Goal: Task Accomplishment & Management: Use online tool/utility

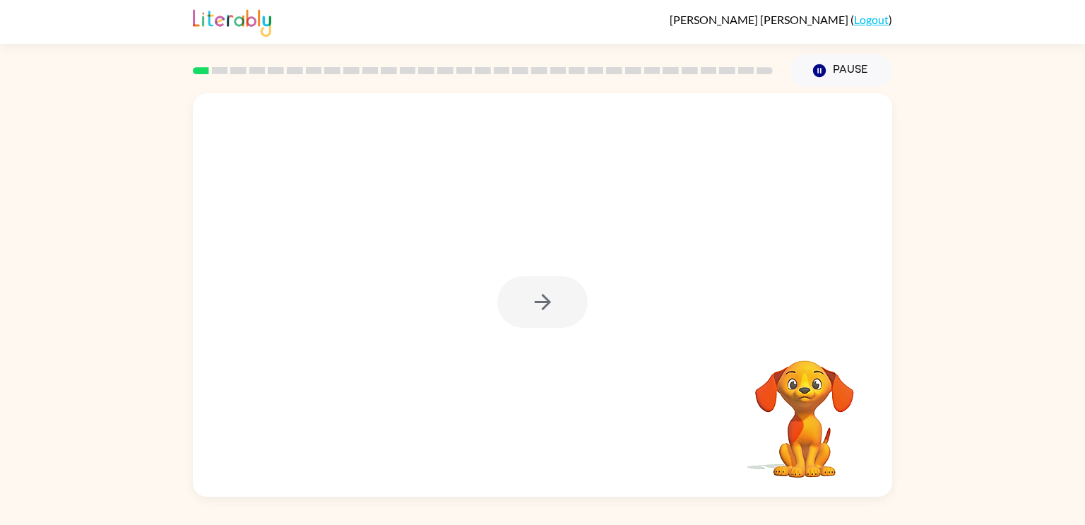
click at [550, 308] on div at bounding box center [542, 302] width 90 height 52
click at [550, 308] on icon "button" at bounding box center [543, 302] width 25 height 25
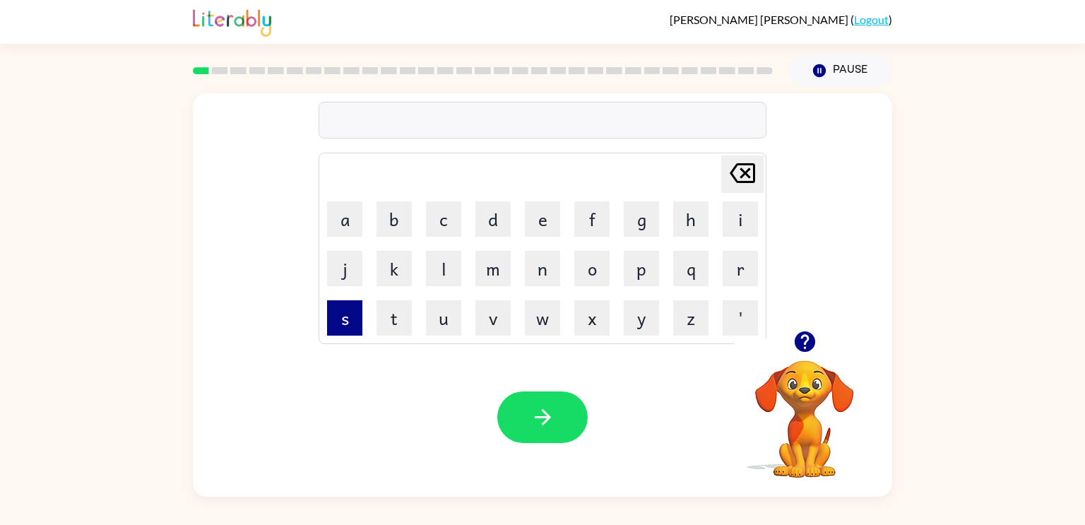
click at [354, 321] on button "s" at bounding box center [344, 317] width 35 height 35
click at [691, 226] on button "h" at bounding box center [690, 218] width 35 height 35
click at [439, 321] on button "u" at bounding box center [443, 317] width 35 height 35
click at [364, 314] on td "s" at bounding box center [345, 318] width 48 height 48
click at [350, 318] on button "s" at bounding box center [344, 317] width 35 height 35
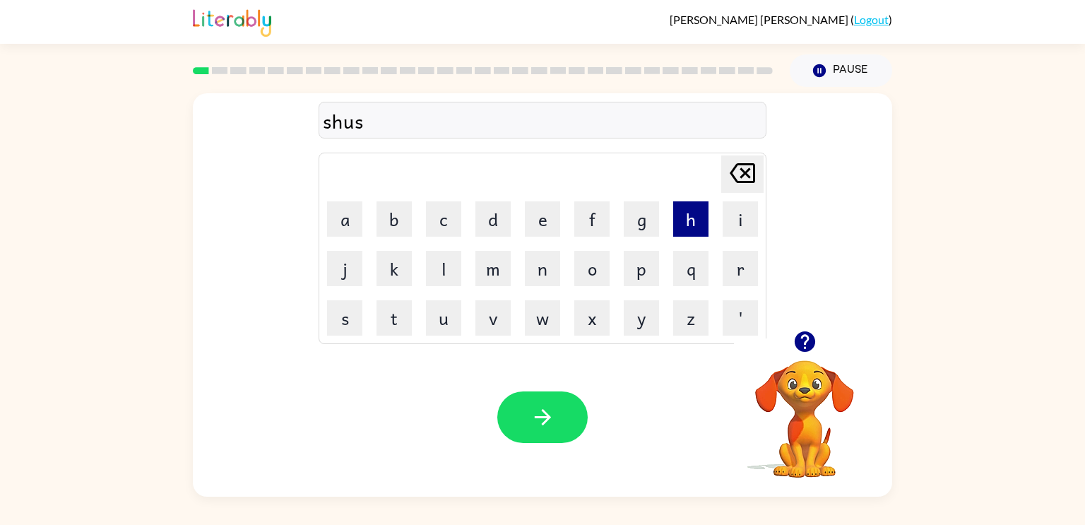
click at [694, 216] on button "h" at bounding box center [690, 218] width 35 height 35
click at [531, 424] on icon "button" at bounding box center [543, 417] width 25 height 25
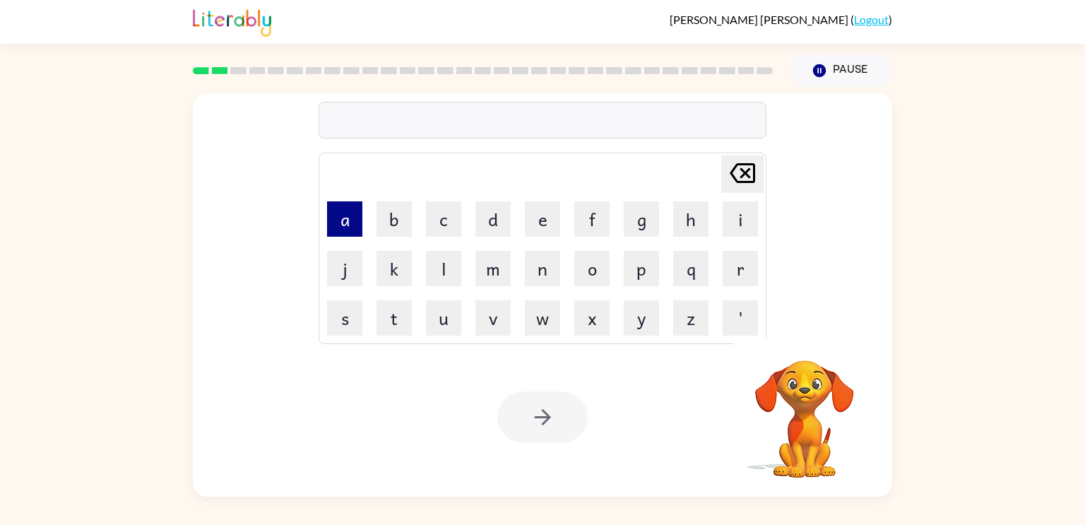
click at [345, 217] on button "a" at bounding box center [344, 218] width 35 height 35
click at [646, 268] on button "p" at bounding box center [641, 268] width 35 height 35
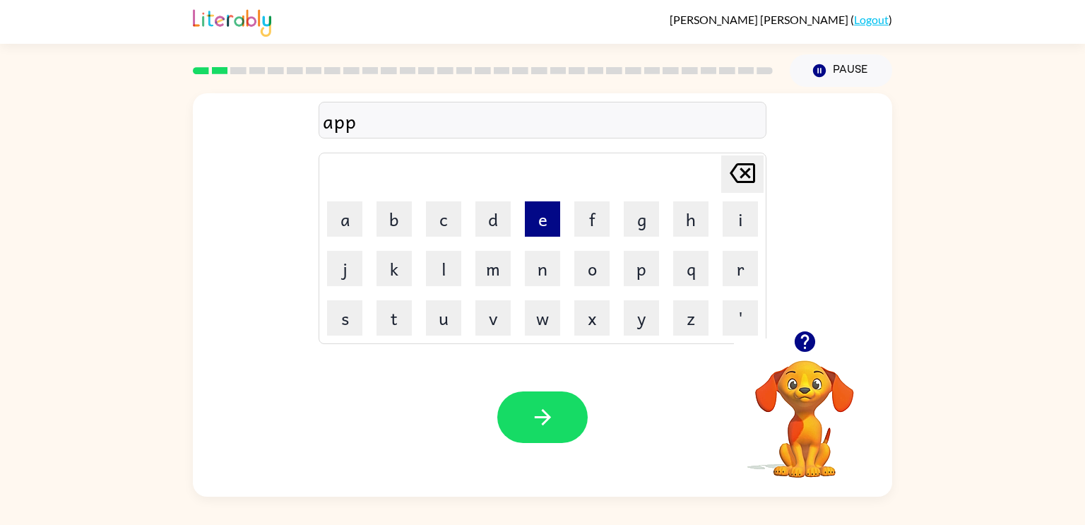
click at [547, 224] on button "e" at bounding box center [542, 218] width 35 height 35
click at [734, 264] on button "r" at bounding box center [740, 268] width 35 height 35
click at [345, 217] on button "a" at bounding box center [344, 218] width 35 height 35
click at [536, 272] on button "n" at bounding box center [542, 268] width 35 height 35
click at [451, 220] on button "c" at bounding box center [443, 218] width 35 height 35
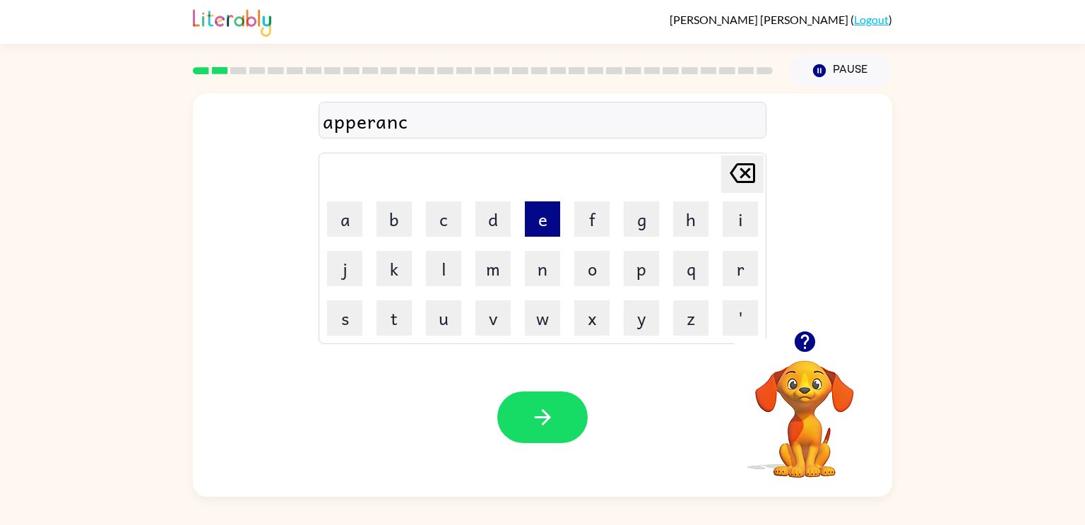
click at [539, 225] on button "e" at bounding box center [542, 218] width 35 height 35
click at [350, 321] on button "s" at bounding box center [344, 317] width 35 height 35
click at [567, 414] on button "button" at bounding box center [542, 417] width 90 height 52
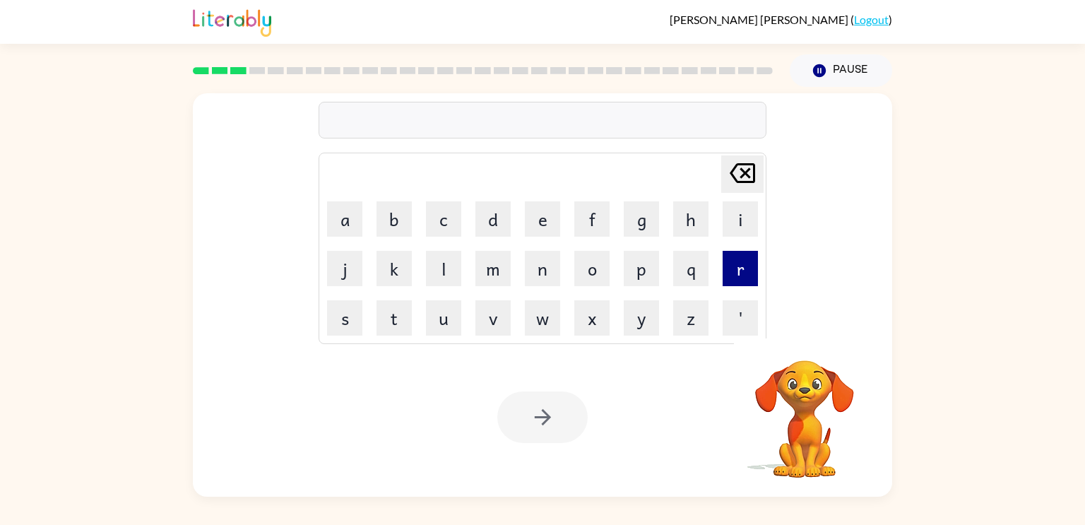
click at [735, 273] on button "r" at bounding box center [740, 268] width 35 height 35
click at [539, 227] on button "e" at bounding box center [542, 218] width 35 height 35
click at [347, 226] on button "a" at bounding box center [344, 218] width 35 height 35
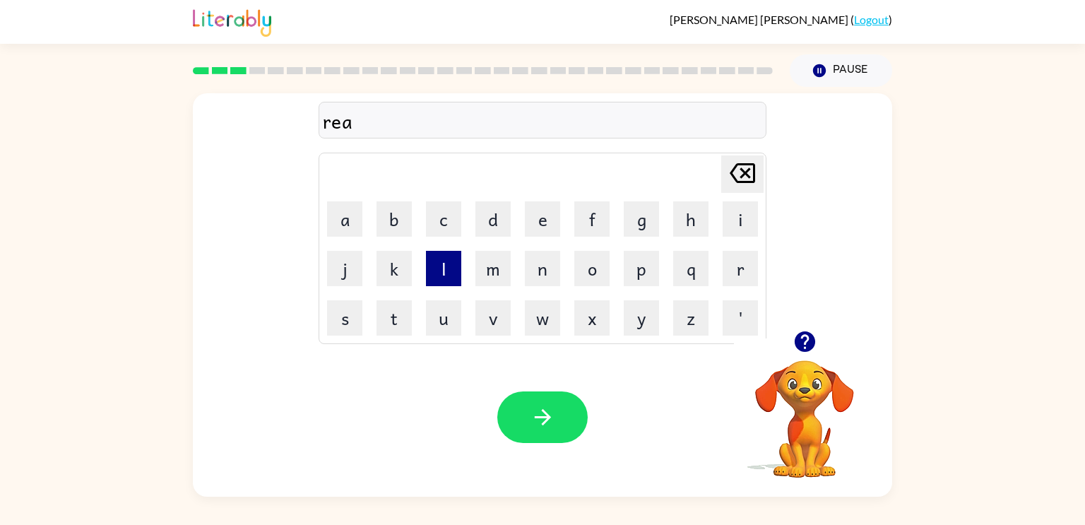
click at [450, 283] on button "l" at bounding box center [443, 268] width 35 height 35
click at [730, 228] on button "i" at bounding box center [740, 218] width 35 height 35
click at [407, 309] on button "t" at bounding box center [394, 317] width 35 height 35
click at [645, 307] on button "y" at bounding box center [641, 317] width 35 height 35
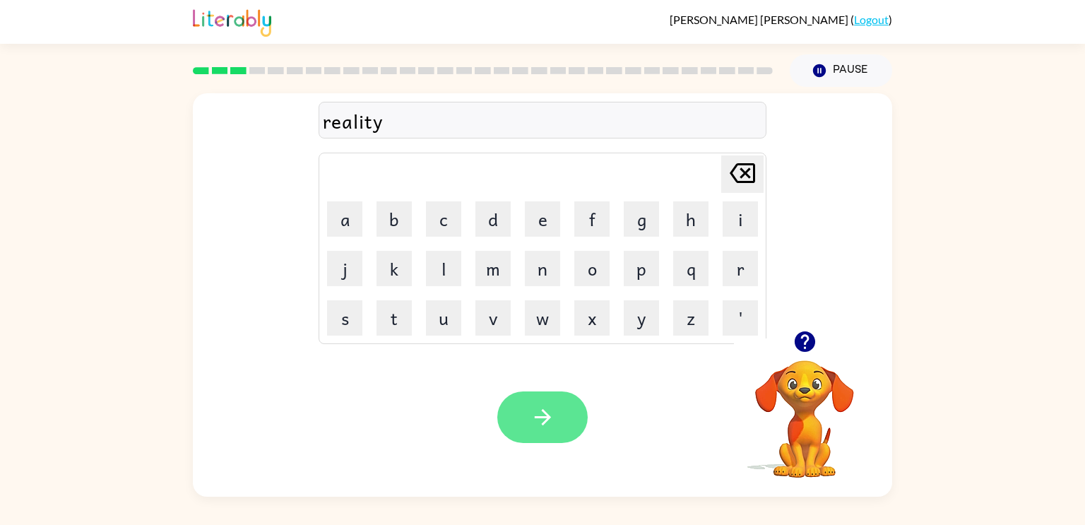
click at [550, 415] on icon "button" at bounding box center [543, 417] width 25 height 25
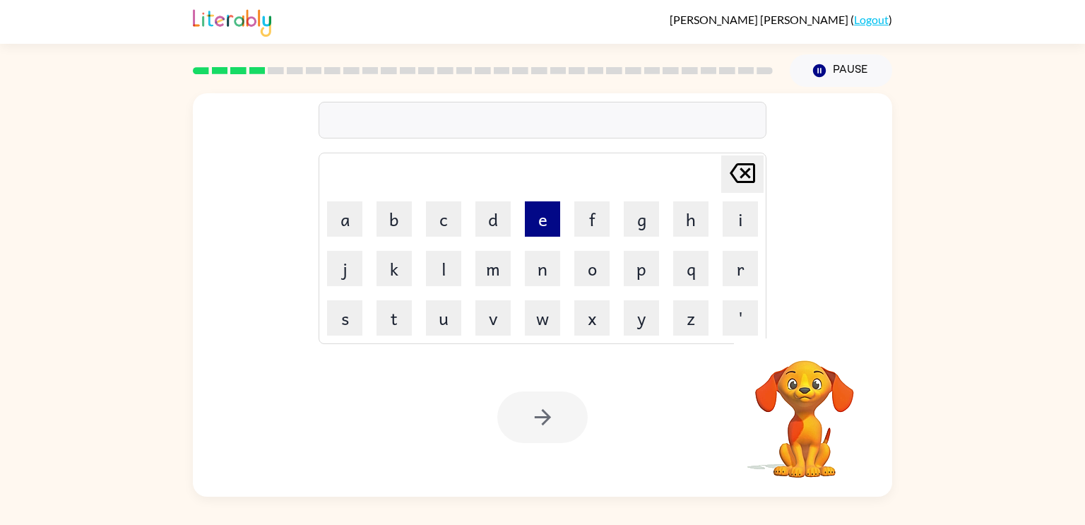
click at [535, 233] on button "e" at bounding box center [542, 218] width 35 height 35
click at [450, 266] on button "l" at bounding box center [443, 268] width 35 height 35
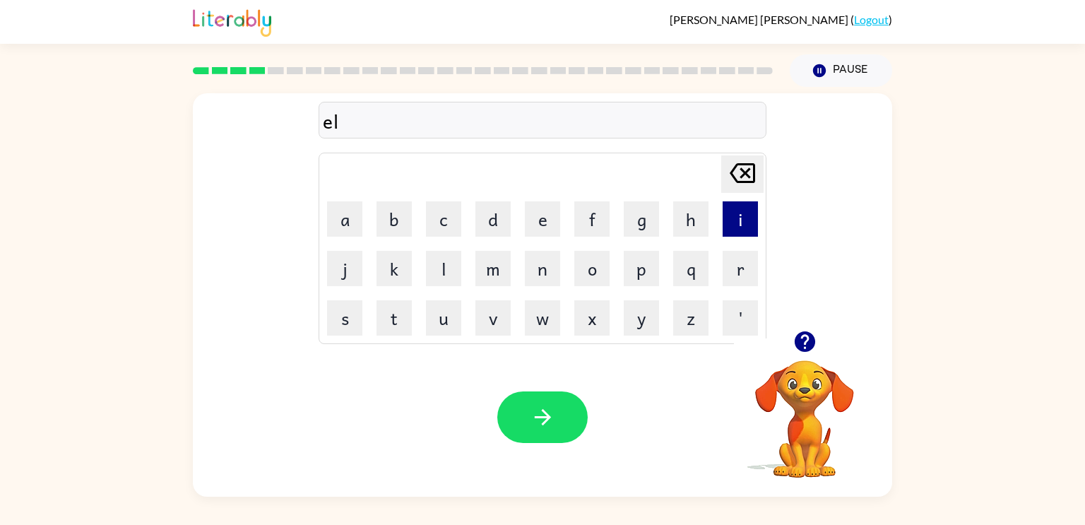
click at [742, 226] on button "i" at bounding box center [740, 218] width 35 height 35
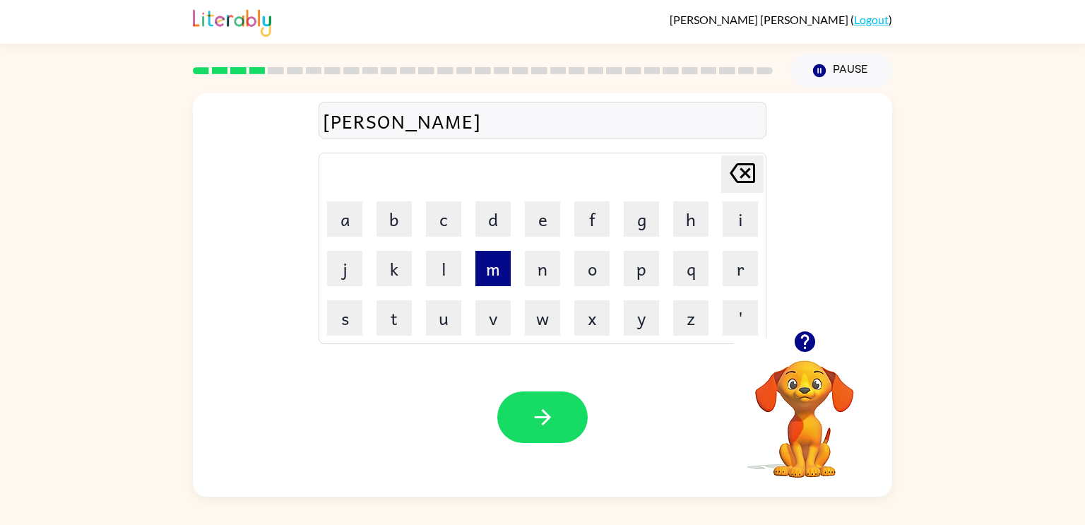
click at [499, 274] on button "m" at bounding box center [492, 268] width 35 height 35
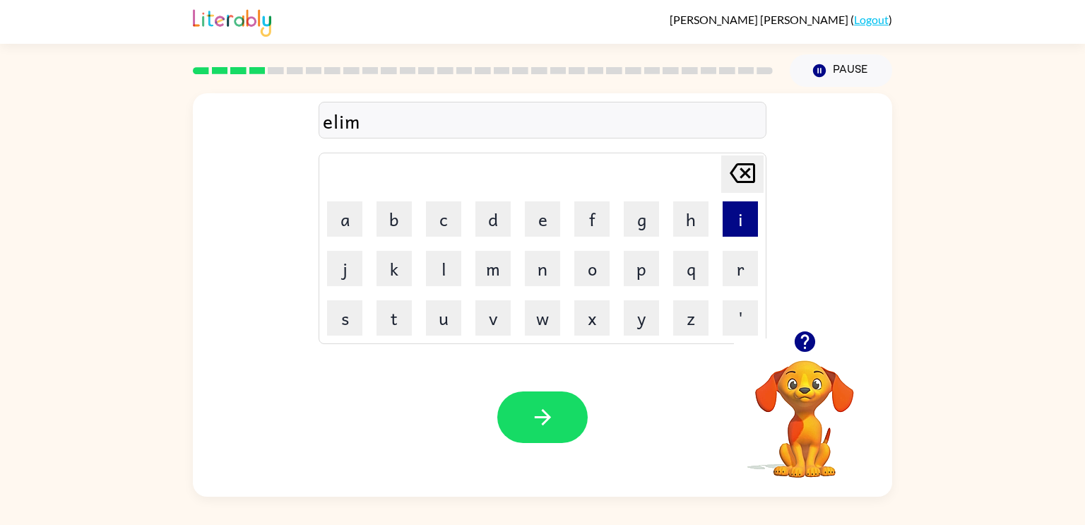
click at [743, 227] on button "i" at bounding box center [740, 218] width 35 height 35
click at [552, 271] on button "n" at bounding box center [542, 268] width 35 height 35
click at [348, 208] on button "a" at bounding box center [344, 218] width 35 height 35
click at [408, 316] on button "t" at bounding box center [394, 317] width 35 height 35
click at [541, 223] on button "e" at bounding box center [542, 218] width 35 height 35
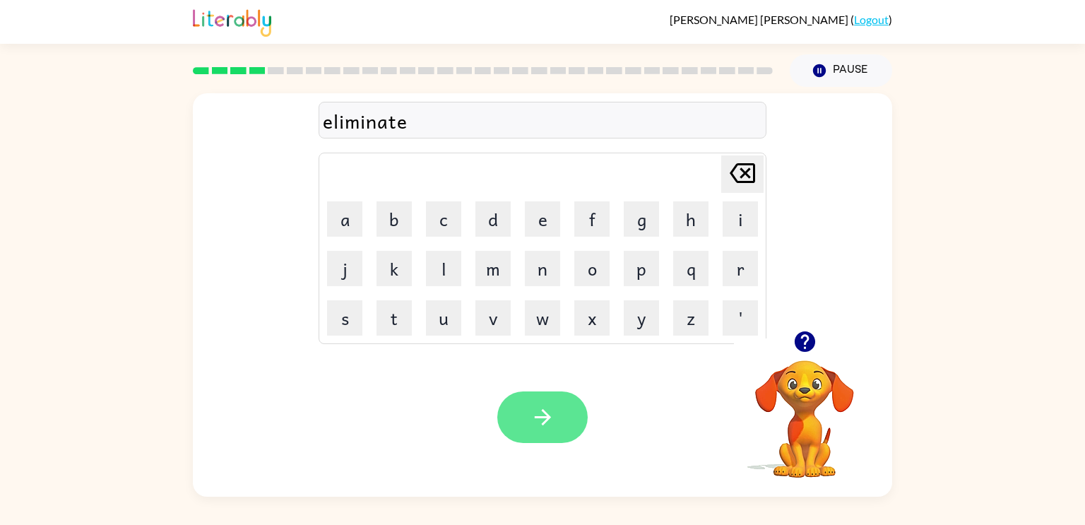
click at [562, 416] on button "button" at bounding box center [542, 417] width 90 height 52
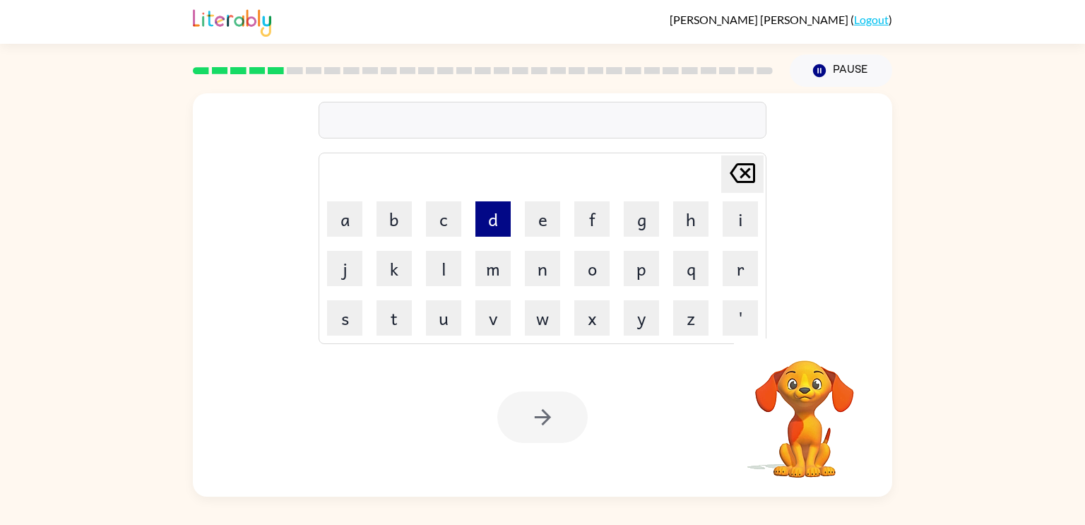
click at [490, 227] on button "d" at bounding box center [492, 218] width 35 height 35
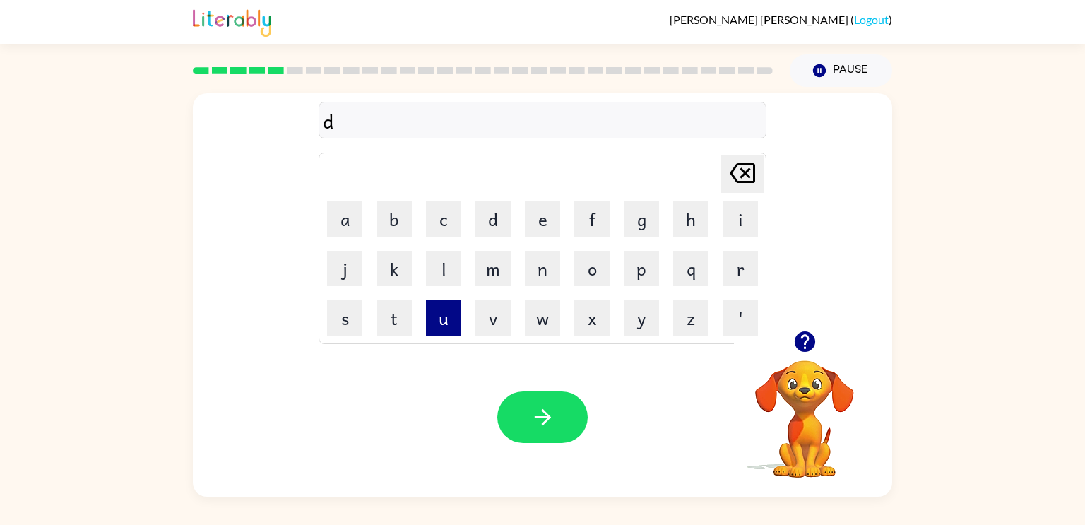
click at [455, 316] on button "u" at bounding box center [443, 317] width 35 height 35
click at [641, 275] on button "p" at bounding box center [641, 268] width 35 height 35
click at [441, 264] on button "l" at bounding box center [443, 268] width 35 height 35
click at [753, 219] on button "i" at bounding box center [740, 218] width 35 height 35
click at [451, 215] on button "c" at bounding box center [443, 218] width 35 height 35
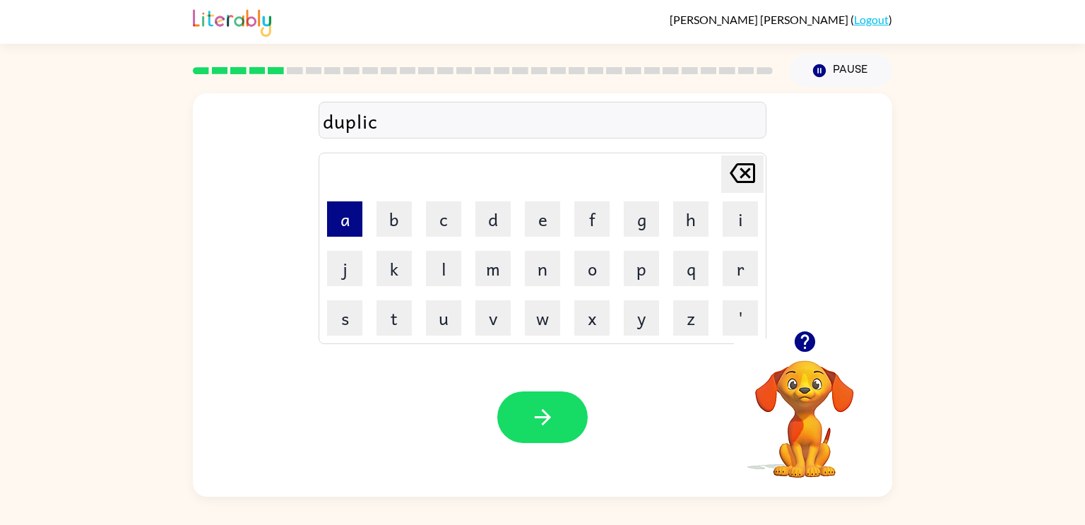
click at [338, 230] on button "a" at bounding box center [344, 218] width 35 height 35
click at [384, 329] on button "t" at bounding box center [394, 317] width 35 height 35
click at [538, 220] on button "e" at bounding box center [542, 218] width 35 height 35
click at [743, 164] on icon at bounding box center [742, 173] width 25 height 20
click at [806, 329] on icon "button" at bounding box center [805, 341] width 25 height 25
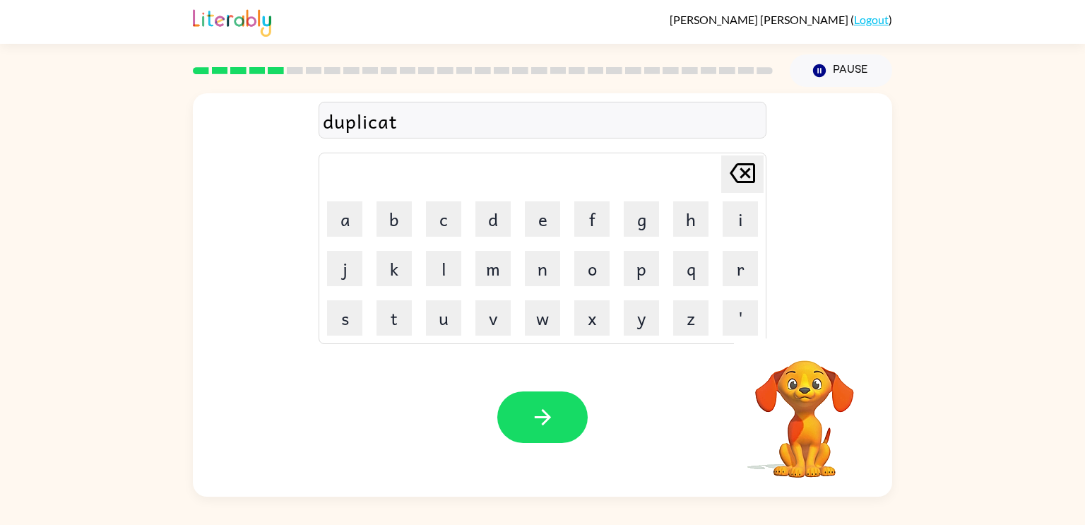
click at [751, 172] on icon "[PERSON_NAME] last character input" at bounding box center [743, 173] width 34 height 34
click at [805, 343] on icon "button" at bounding box center [805, 341] width 25 height 25
click at [391, 130] on div "duplica" at bounding box center [542, 121] width 439 height 30
click at [401, 122] on div "duplica" at bounding box center [542, 121] width 439 height 30
click at [405, 129] on div "duplica" at bounding box center [542, 121] width 439 height 30
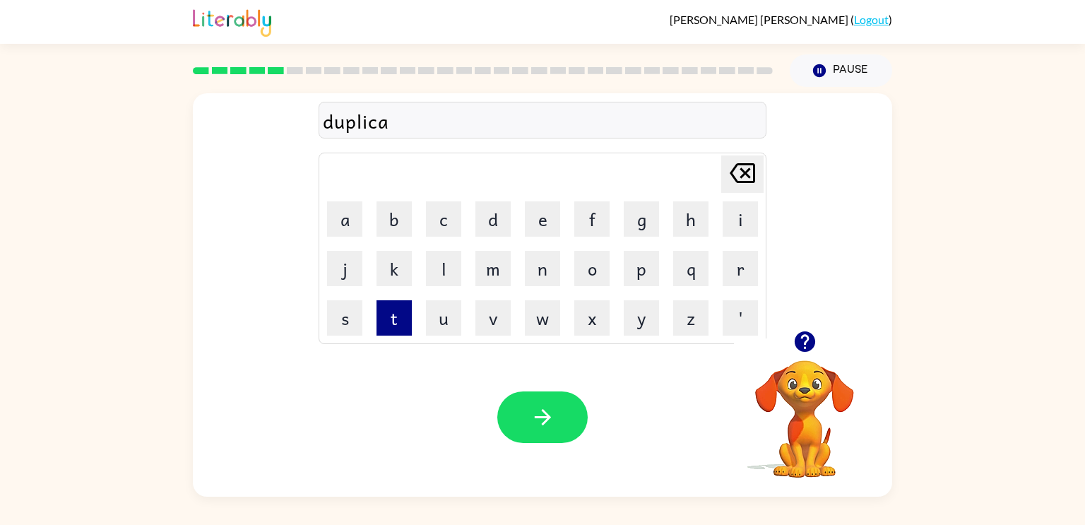
click at [406, 326] on button "t" at bounding box center [394, 317] width 35 height 35
click at [554, 227] on button "e" at bounding box center [542, 218] width 35 height 35
click at [544, 423] on icon "button" at bounding box center [542, 417] width 16 height 16
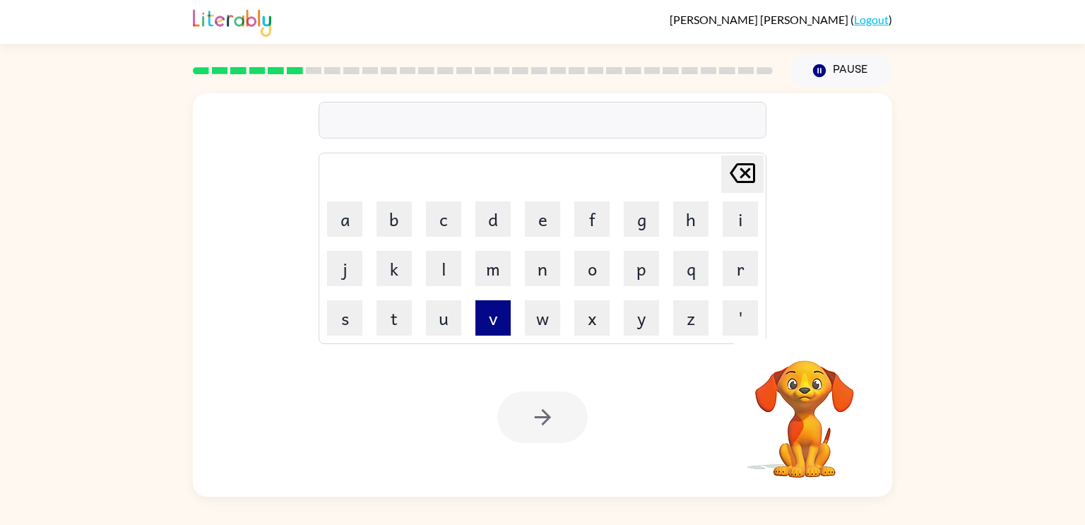
click at [492, 321] on button "v" at bounding box center [492, 317] width 35 height 35
click at [345, 223] on button "a" at bounding box center [344, 218] width 35 height 35
click at [440, 226] on button "c" at bounding box center [443, 218] width 35 height 35
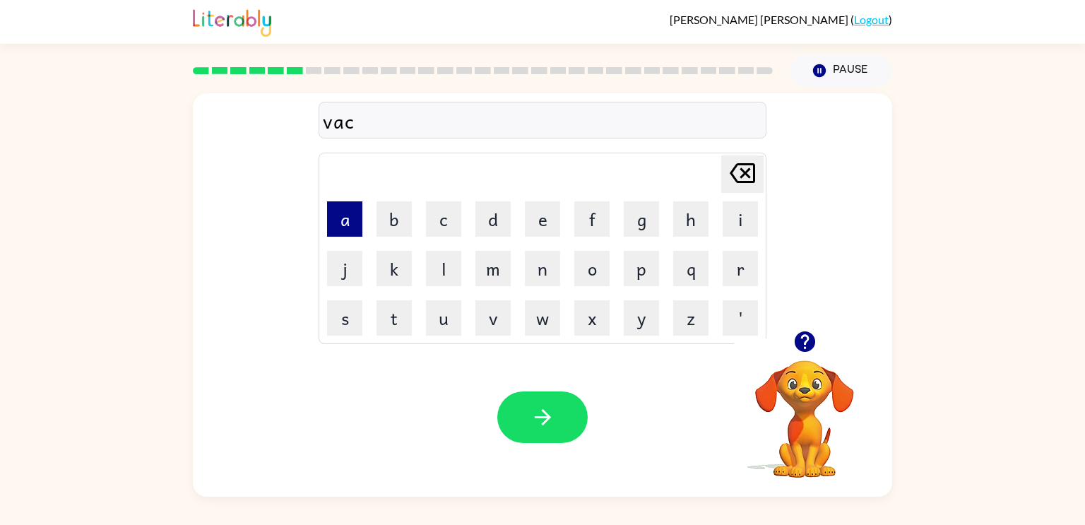
click at [349, 230] on button "a" at bounding box center [344, 218] width 35 height 35
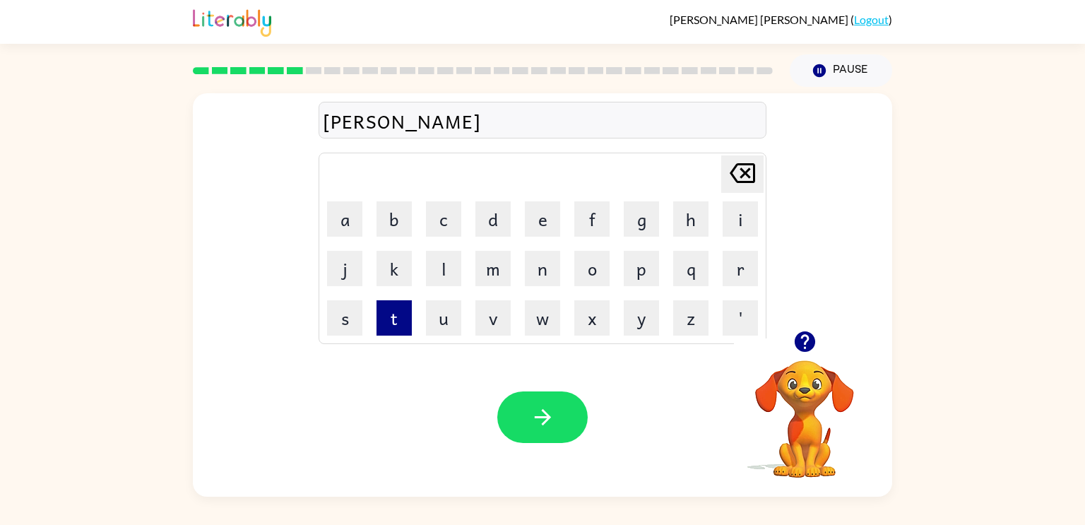
click at [400, 314] on button "t" at bounding box center [394, 317] width 35 height 35
click at [734, 225] on button "i" at bounding box center [740, 218] width 35 height 35
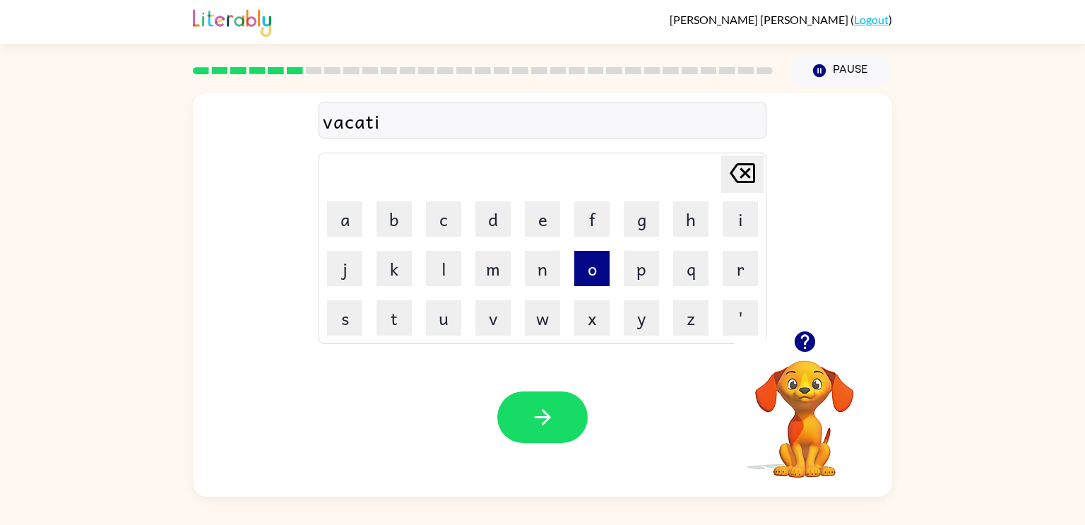
click at [582, 277] on button "o" at bounding box center [591, 268] width 35 height 35
click at [535, 271] on button "n" at bounding box center [542, 268] width 35 height 35
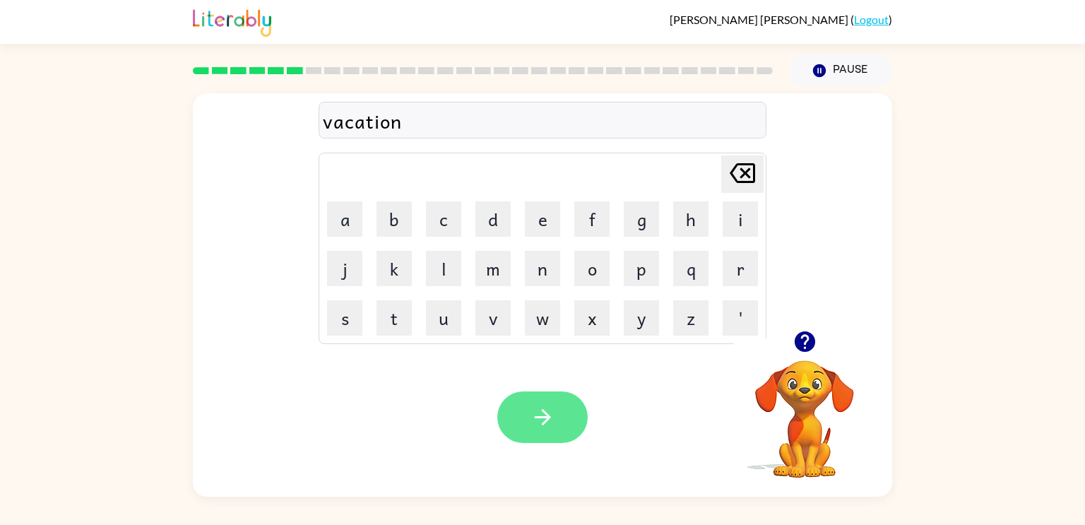
click at [562, 429] on button "button" at bounding box center [542, 417] width 90 height 52
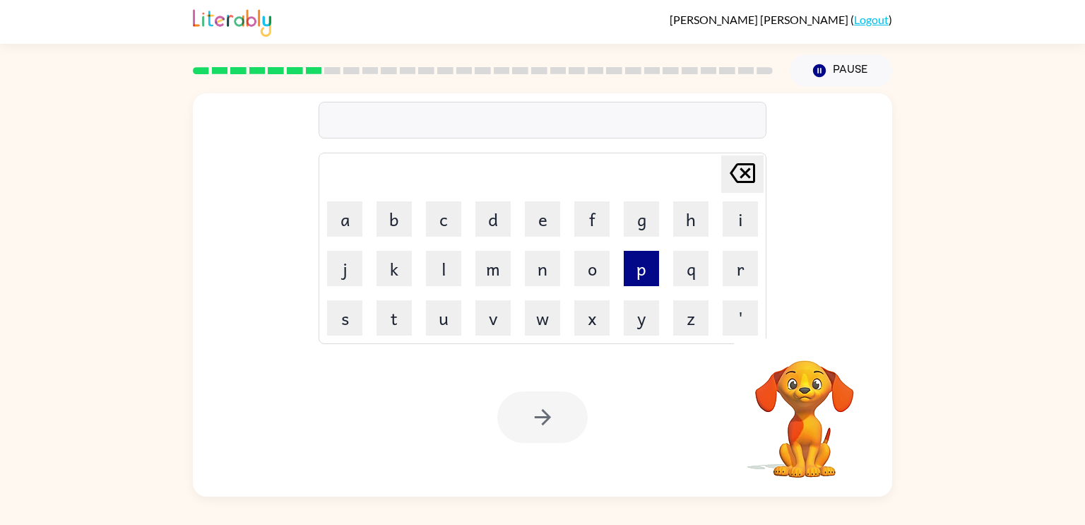
click at [644, 269] on button "p" at bounding box center [641, 268] width 35 height 35
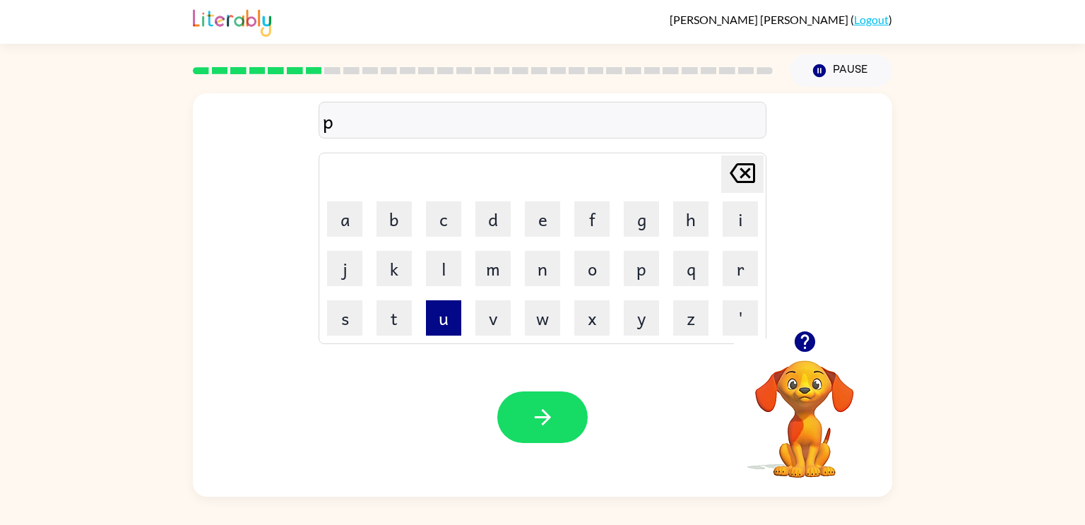
click at [446, 321] on button "u" at bounding box center [443, 317] width 35 height 35
click at [503, 230] on button "d" at bounding box center [492, 218] width 35 height 35
click at [437, 271] on button "l" at bounding box center [443, 268] width 35 height 35
click at [547, 211] on button "e" at bounding box center [542, 218] width 35 height 35
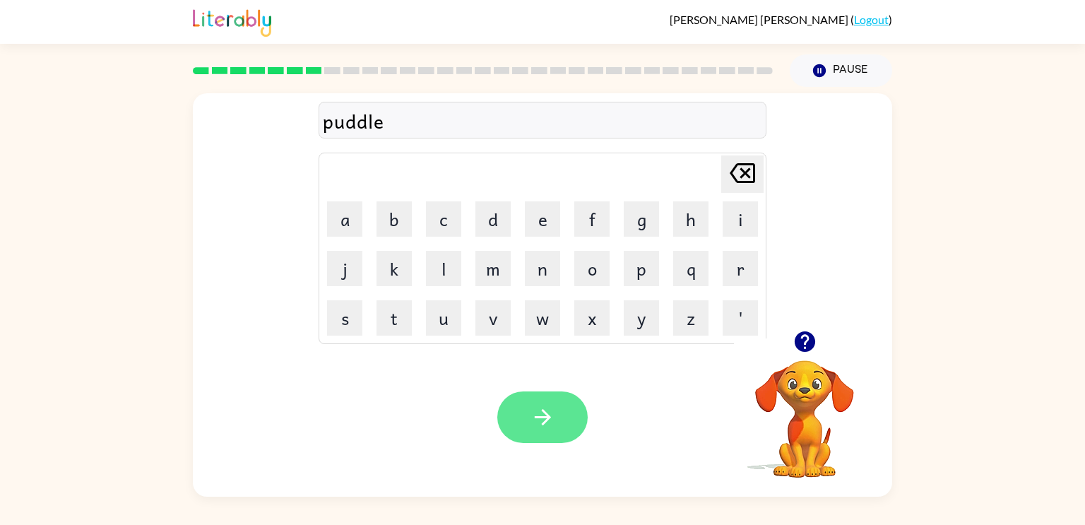
click at [545, 415] on icon "button" at bounding box center [542, 417] width 16 height 16
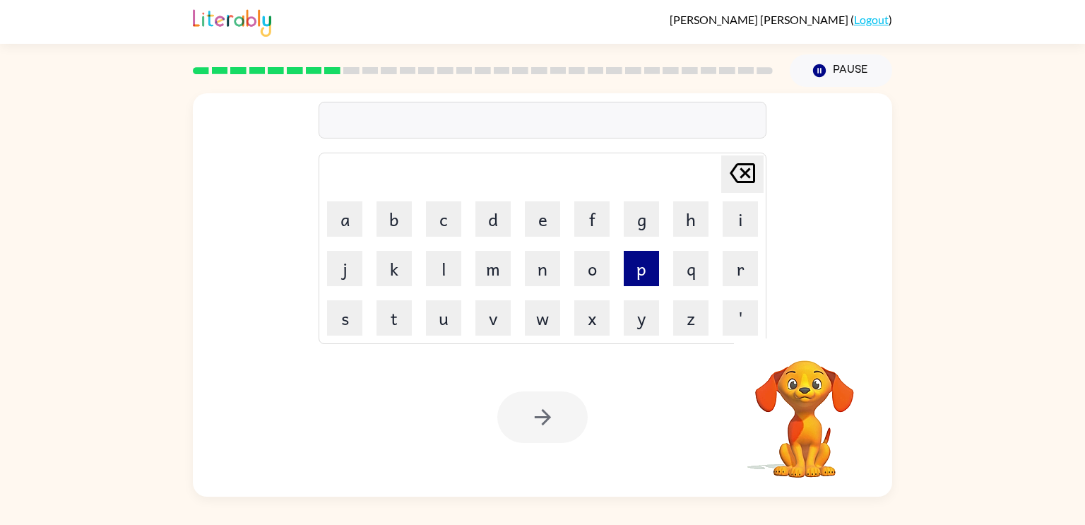
click at [649, 268] on button "p" at bounding box center [641, 268] width 35 height 35
click at [354, 211] on button "a" at bounding box center [344, 218] width 35 height 35
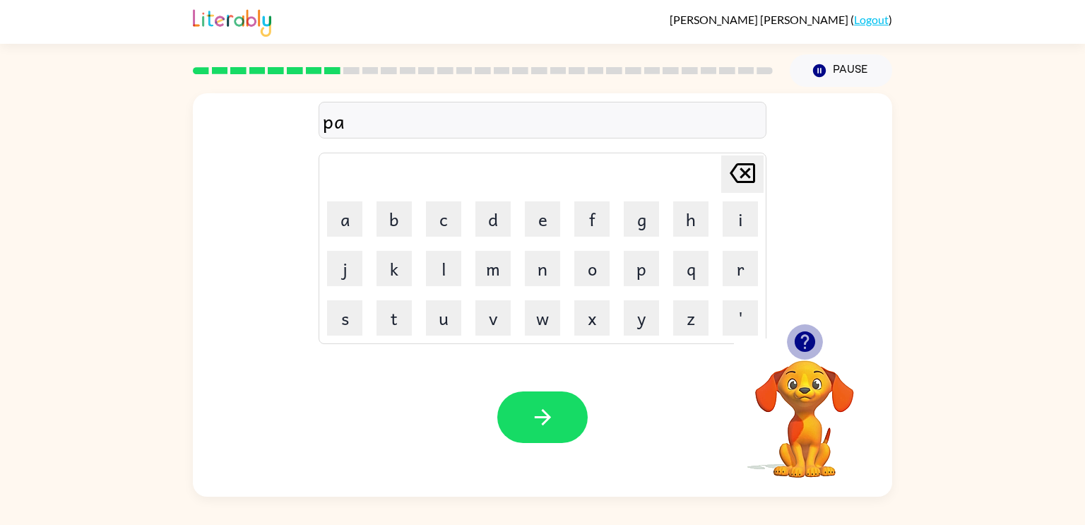
click at [803, 338] on icon "button" at bounding box center [804, 341] width 20 height 20
click at [803, 341] on icon "button" at bounding box center [804, 341] width 20 height 20
click at [807, 338] on icon "button" at bounding box center [805, 341] width 25 height 25
click at [732, 268] on button "r" at bounding box center [740, 268] width 35 height 35
click at [391, 316] on button "t" at bounding box center [394, 317] width 35 height 35
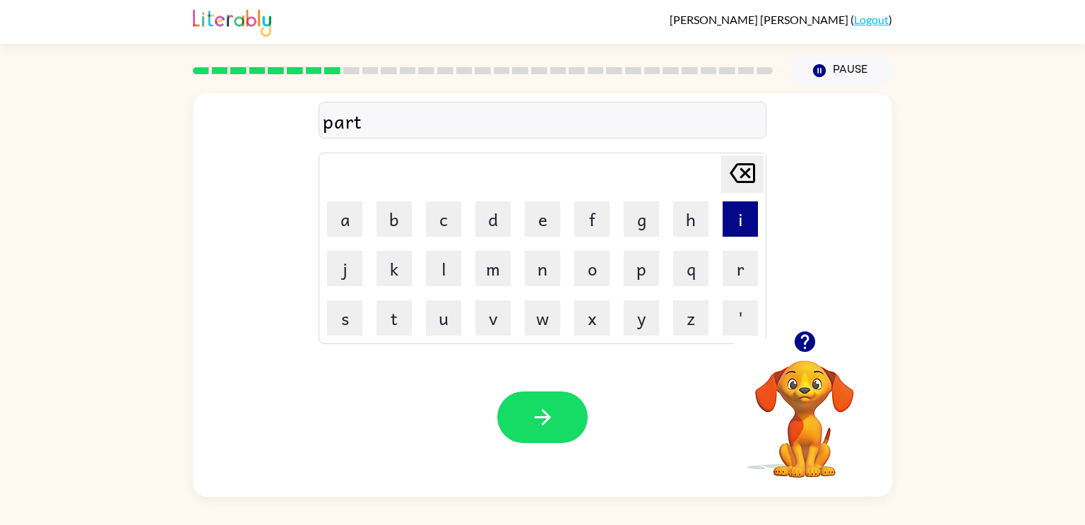
click at [747, 222] on button "i" at bounding box center [740, 218] width 35 height 35
click at [442, 221] on button "c" at bounding box center [443, 218] width 35 height 35
click at [452, 266] on button "l" at bounding box center [443, 268] width 35 height 35
click at [547, 213] on button "e" at bounding box center [542, 218] width 35 height 35
click at [554, 406] on icon "button" at bounding box center [543, 417] width 25 height 25
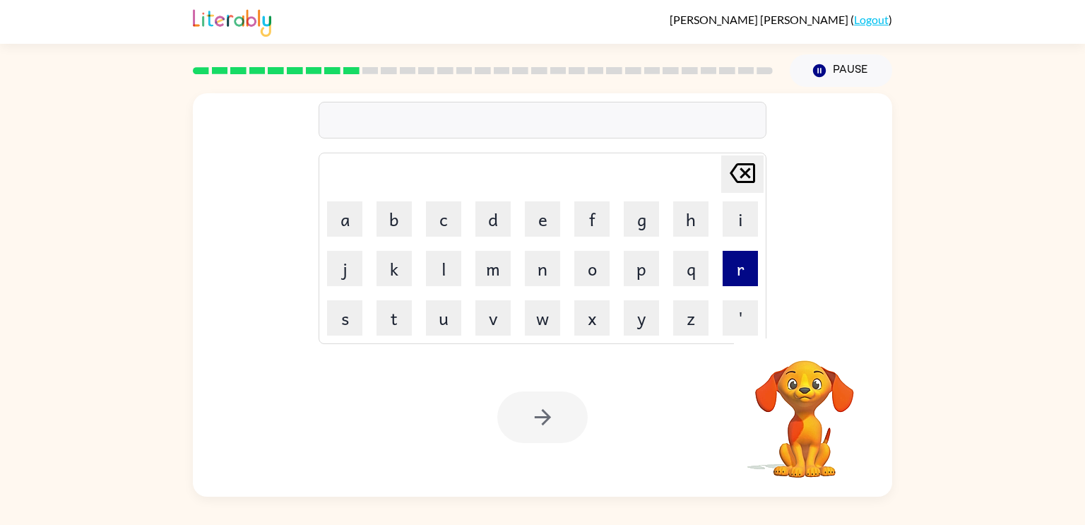
click at [754, 271] on button "r" at bounding box center [740, 268] width 35 height 35
click at [550, 220] on button "e" at bounding box center [542, 218] width 35 height 35
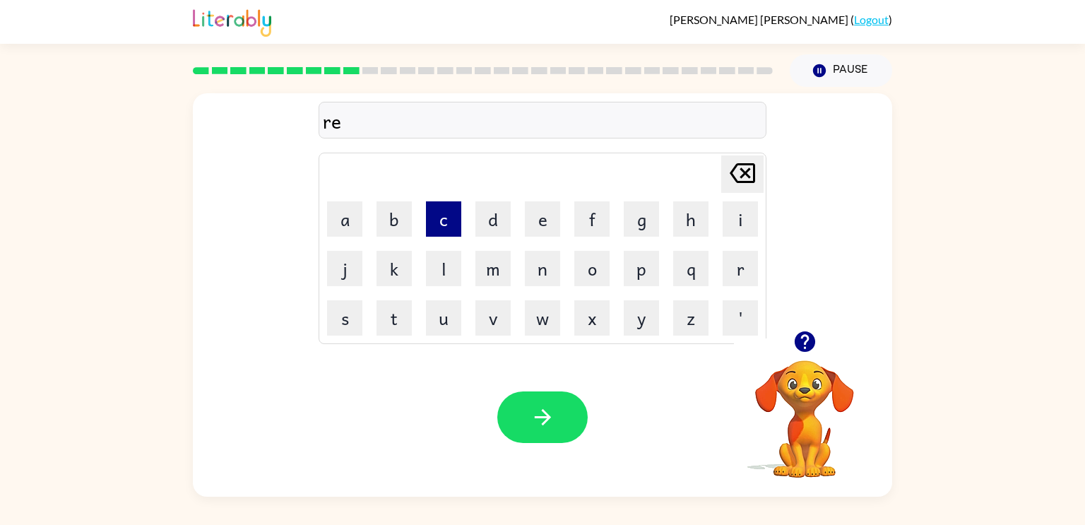
click at [451, 223] on button "c" at bounding box center [443, 218] width 35 height 35
click at [350, 218] on button "a" at bounding box center [344, 218] width 35 height 35
click at [631, 278] on button "p" at bounding box center [641, 268] width 35 height 35
click at [396, 309] on button "t" at bounding box center [394, 317] width 35 height 35
click at [604, 264] on button "o" at bounding box center [591, 268] width 35 height 35
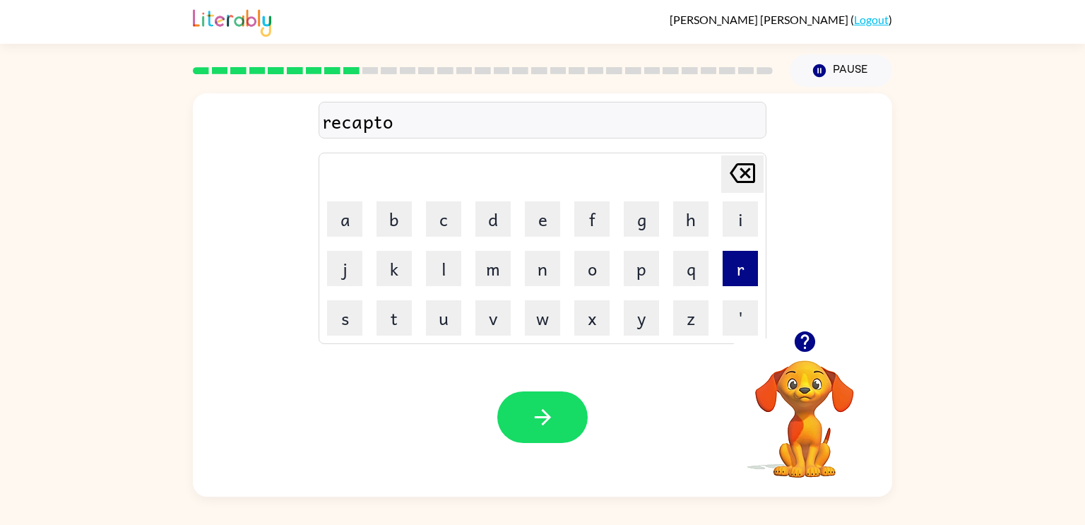
click at [750, 271] on button "r" at bounding box center [740, 268] width 35 height 35
click at [741, 168] on icon at bounding box center [742, 173] width 25 height 20
click at [743, 173] on icon at bounding box center [742, 173] width 25 height 20
click at [530, 218] on button "e" at bounding box center [542, 218] width 35 height 35
click at [731, 271] on button "r" at bounding box center [740, 268] width 35 height 35
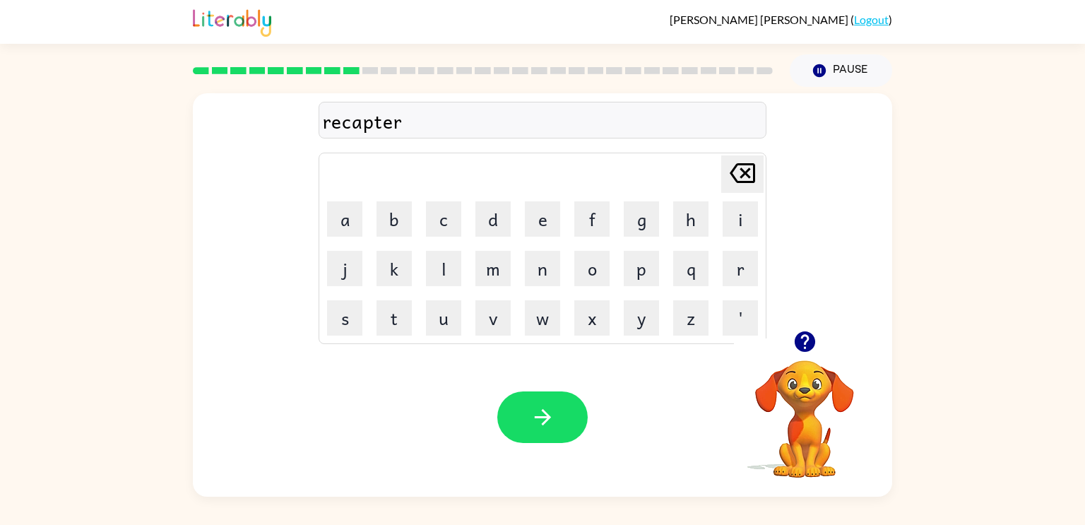
click at [741, 174] on icon "[PERSON_NAME] last character input" at bounding box center [743, 173] width 34 height 34
click at [353, 228] on button "a" at bounding box center [344, 218] width 35 height 35
click at [736, 268] on button "r" at bounding box center [740, 268] width 35 height 35
click at [532, 404] on button "button" at bounding box center [542, 417] width 90 height 52
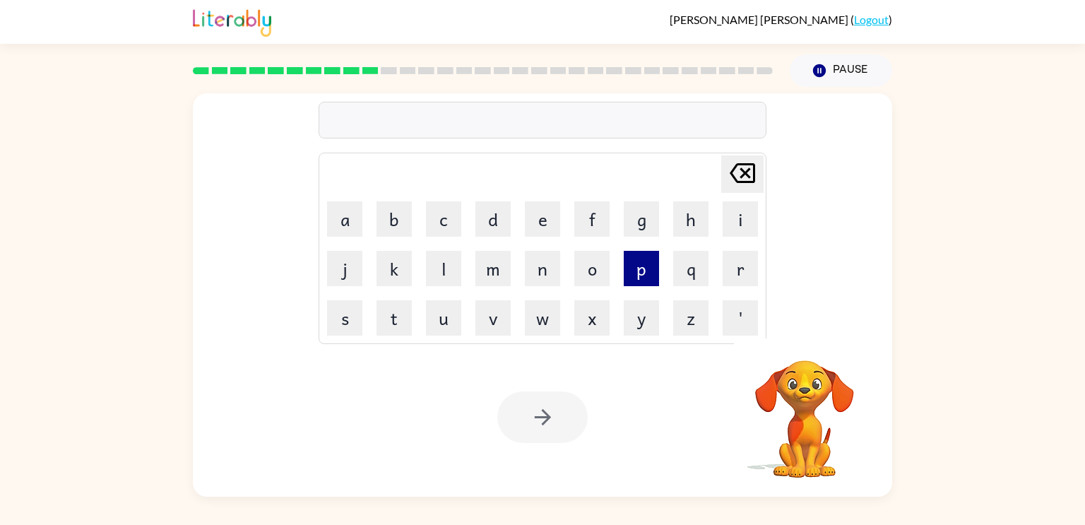
click at [645, 268] on button "p" at bounding box center [641, 268] width 35 height 35
click at [729, 272] on button "r" at bounding box center [740, 268] width 35 height 35
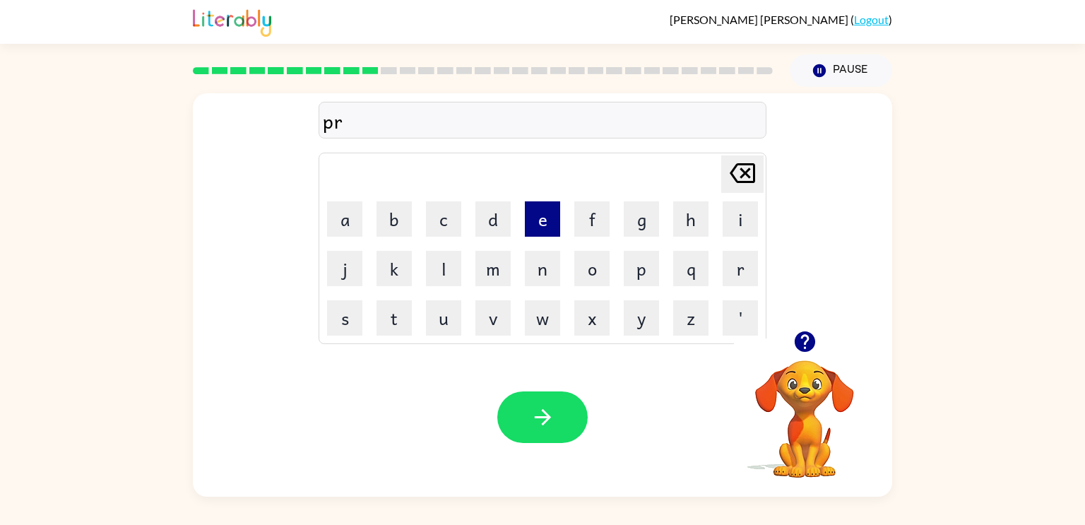
click at [540, 227] on button "e" at bounding box center [542, 218] width 35 height 35
click at [348, 316] on button "s" at bounding box center [344, 317] width 35 height 35
click at [689, 213] on button "h" at bounding box center [690, 218] width 35 height 35
click at [595, 259] on button "o" at bounding box center [591, 268] width 35 height 35
click at [597, 260] on button "o" at bounding box center [591, 268] width 35 height 35
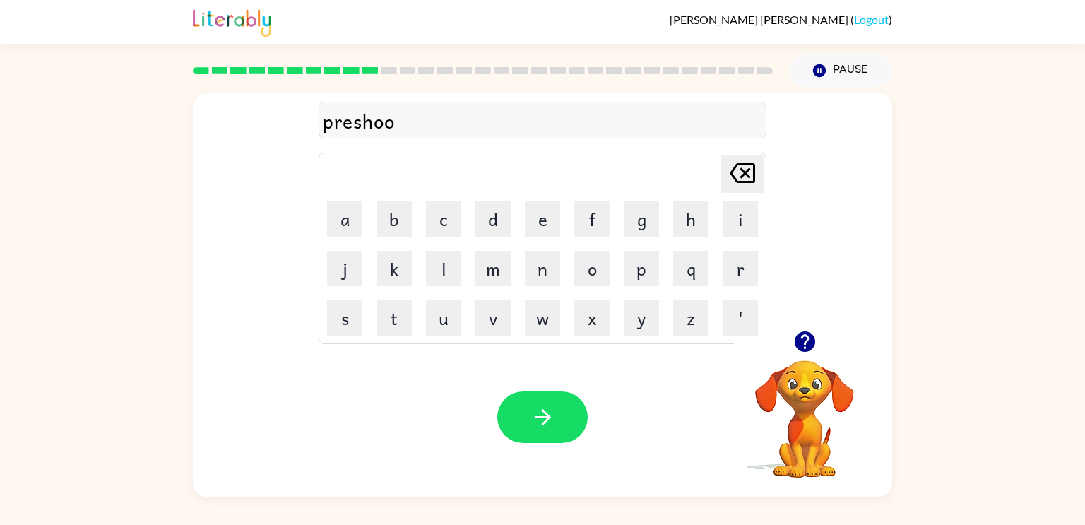
click at [739, 179] on icon "[PERSON_NAME] last character input" at bounding box center [743, 173] width 34 height 34
click at [444, 232] on button "c" at bounding box center [443, 218] width 35 height 35
click at [703, 215] on button "h" at bounding box center [690, 218] width 35 height 35
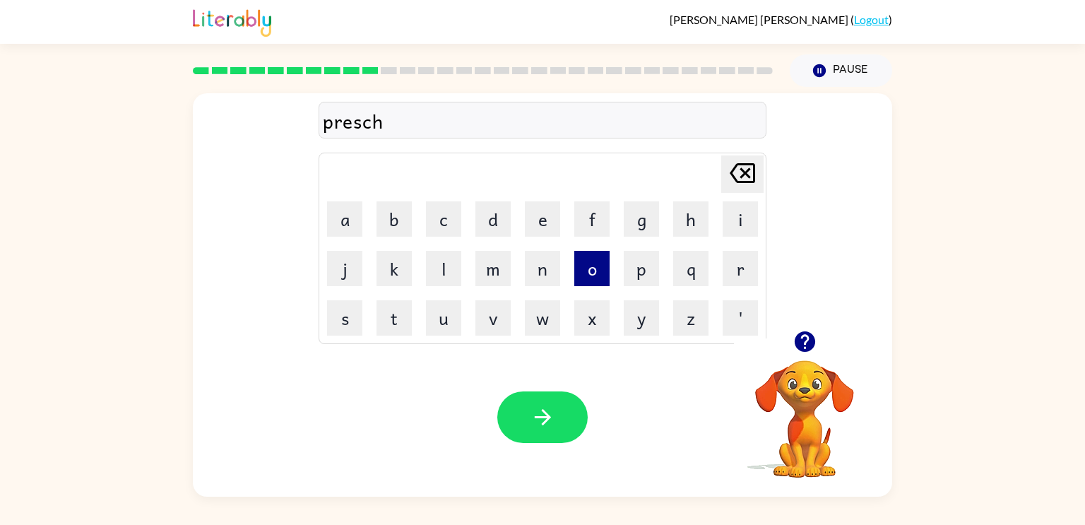
click at [605, 273] on button "o" at bounding box center [591, 268] width 35 height 35
click at [447, 276] on button "l" at bounding box center [443, 268] width 35 height 35
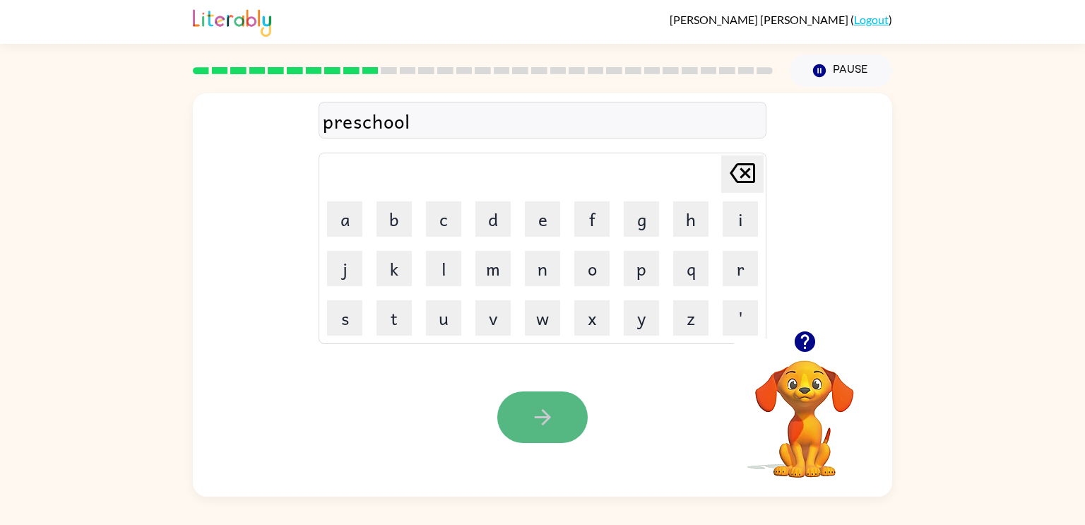
click at [527, 420] on button "button" at bounding box center [542, 417] width 90 height 52
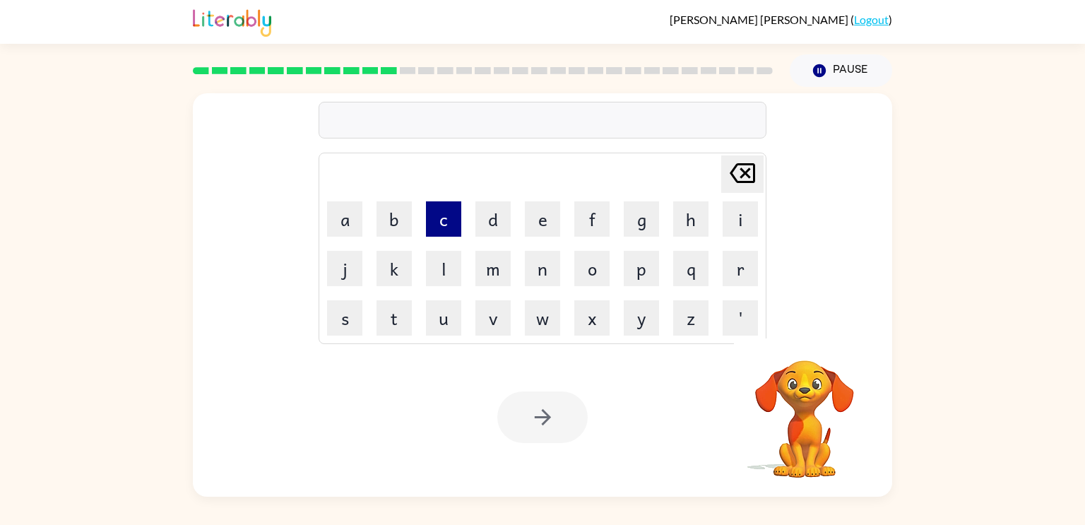
click at [438, 212] on button "c" at bounding box center [443, 218] width 35 height 35
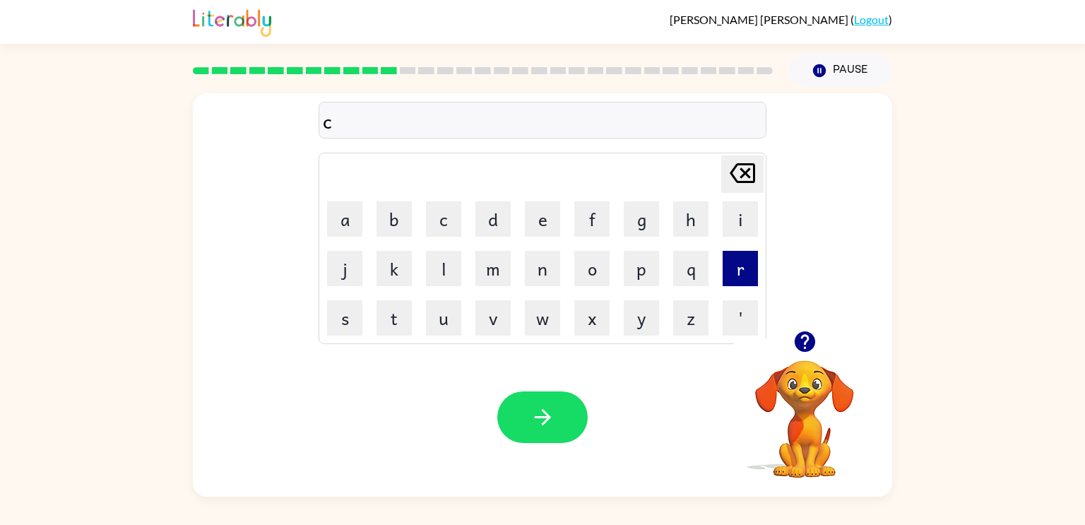
click at [730, 267] on button "r" at bounding box center [740, 268] width 35 height 35
click at [353, 225] on button "a" at bounding box center [344, 218] width 35 height 35
click at [485, 310] on button "v" at bounding box center [492, 317] width 35 height 35
click at [545, 218] on button "e" at bounding box center [542, 218] width 35 height 35
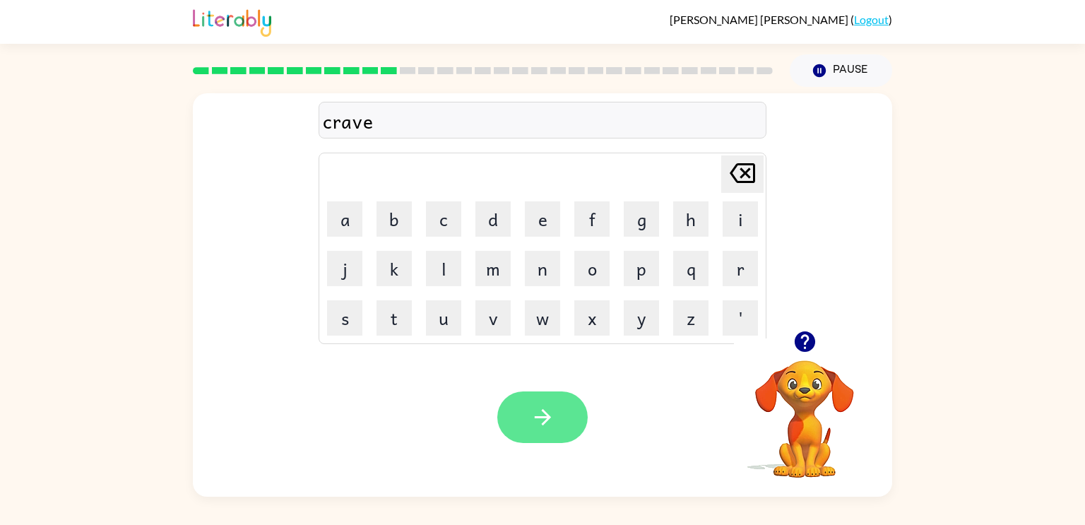
click at [560, 410] on button "button" at bounding box center [542, 417] width 90 height 52
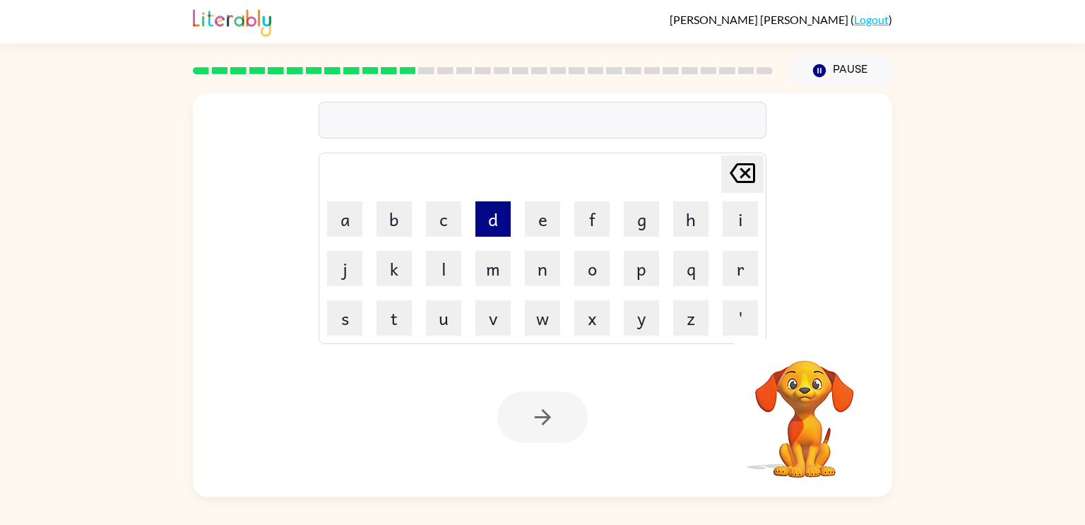
click at [495, 213] on button "d" at bounding box center [492, 218] width 35 height 35
click at [736, 227] on button "i" at bounding box center [740, 218] width 35 height 35
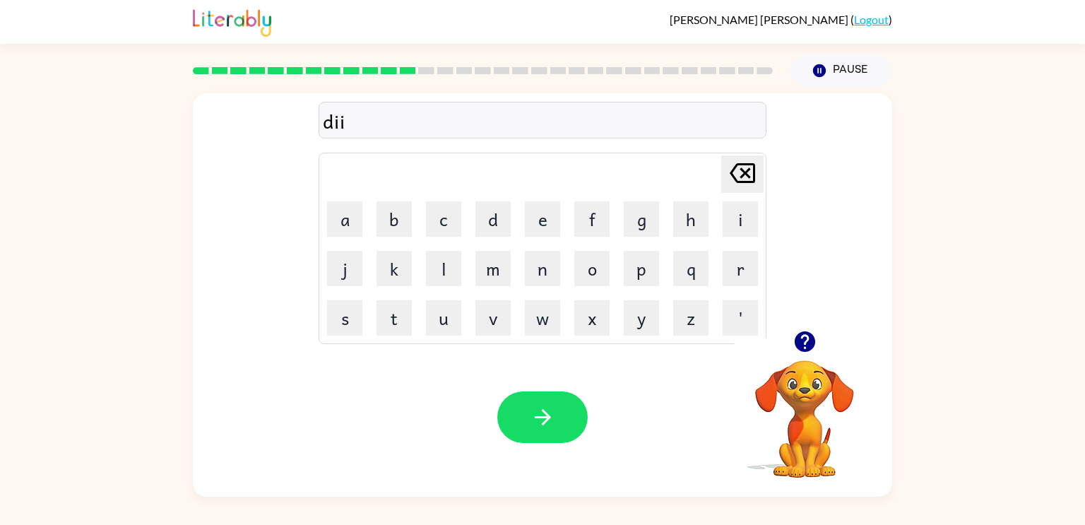
click at [752, 187] on icon "[PERSON_NAME] last character input" at bounding box center [743, 173] width 34 height 34
click at [450, 215] on button "c" at bounding box center [443, 218] width 35 height 35
click at [409, 319] on button "t" at bounding box center [394, 317] width 35 height 35
click at [351, 208] on button "a" at bounding box center [344, 218] width 35 height 35
click at [389, 309] on button "t" at bounding box center [394, 317] width 35 height 35
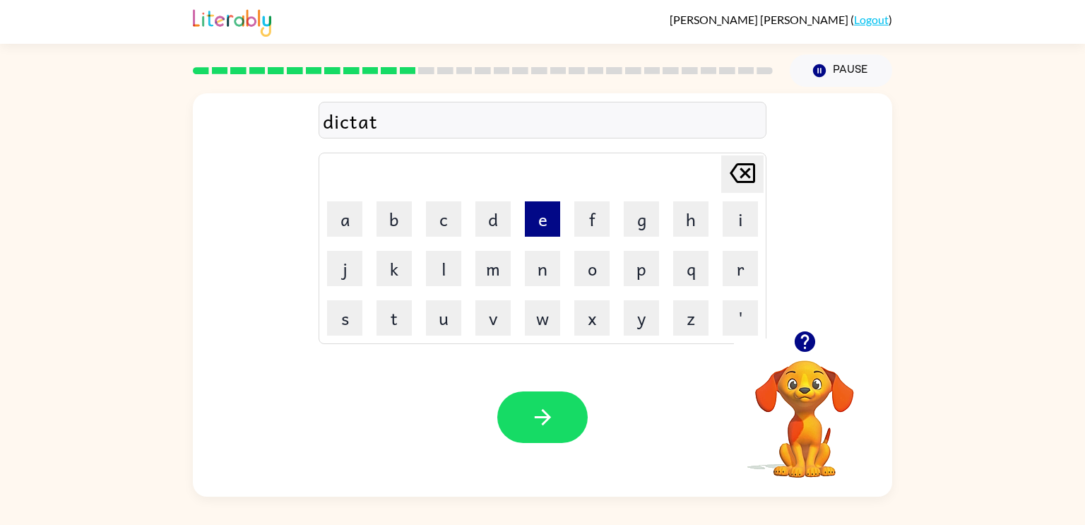
click at [541, 214] on button "e" at bounding box center [542, 218] width 35 height 35
click at [561, 433] on button "button" at bounding box center [542, 417] width 90 height 52
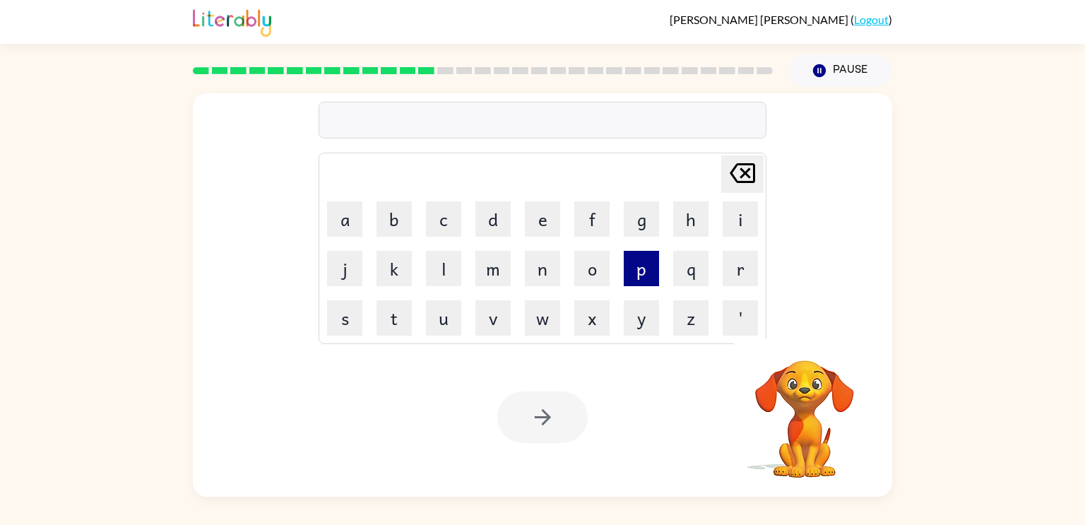
click at [639, 282] on button "p" at bounding box center [641, 268] width 35 height 35
click at [350, 225] on button "a" at bounding box center [344, 218] width 35 height 35
click at [643, 311] on button "y" at bounding box center [641, 317] width 35 height 35
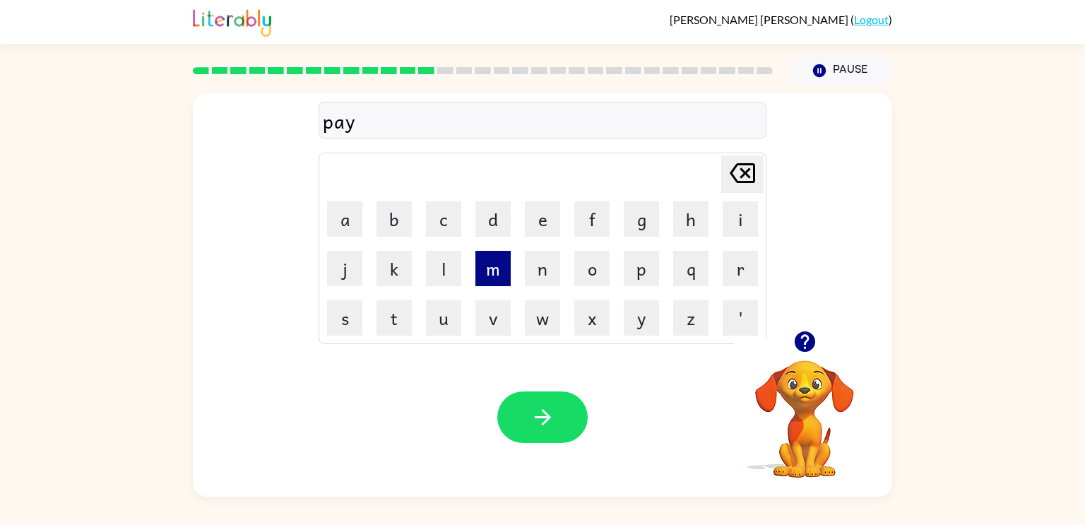
click at [497, 272] on button "m" at bounding box center [492, 268] width 35 height 35
click at [550, 209] on button "e" at bounding box center [542, 218] width 35 height 35
click at [548, 264] on button "n" at bounding box center [542, 268] width 35 height 35
click at [406, 304] on button "t" at bounding box center [394, 317] width 35 height 35
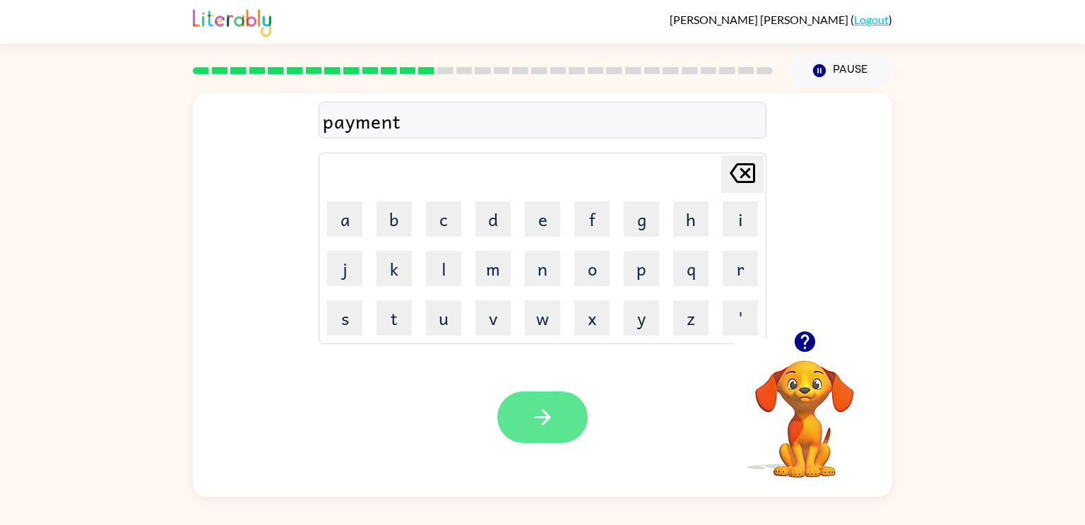
click at [535, 416] on icon "button" at bounding box center [542, 417] width 16 height 16
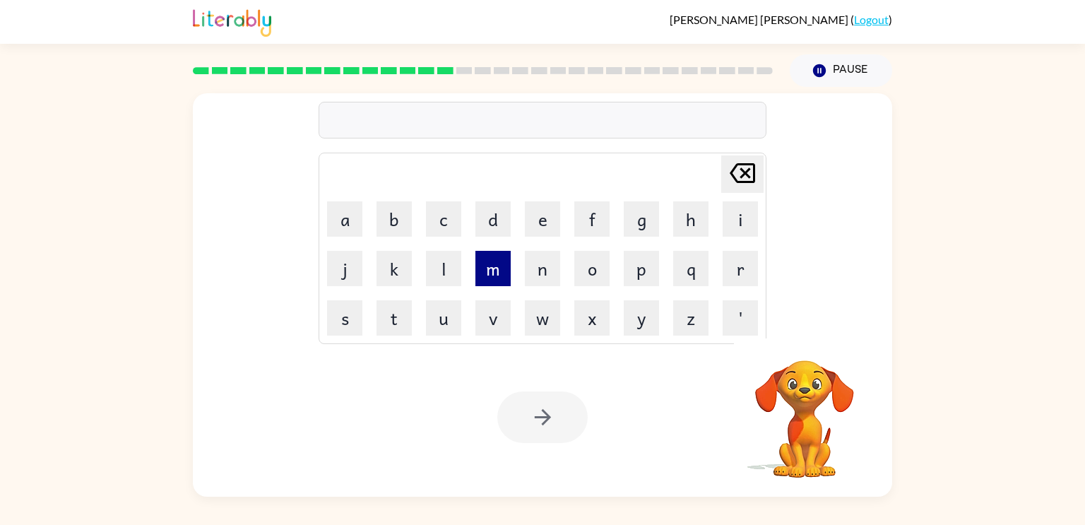
click at [492, 274] on button "m" at bounding box center [492, 268] width 35 height 35
click at [344, 216] on button "a" at bounding box center [344, 218] width 35 height 35
click at [348, 273] on button "j" at bounding box center [344, 268] width 35 height 35
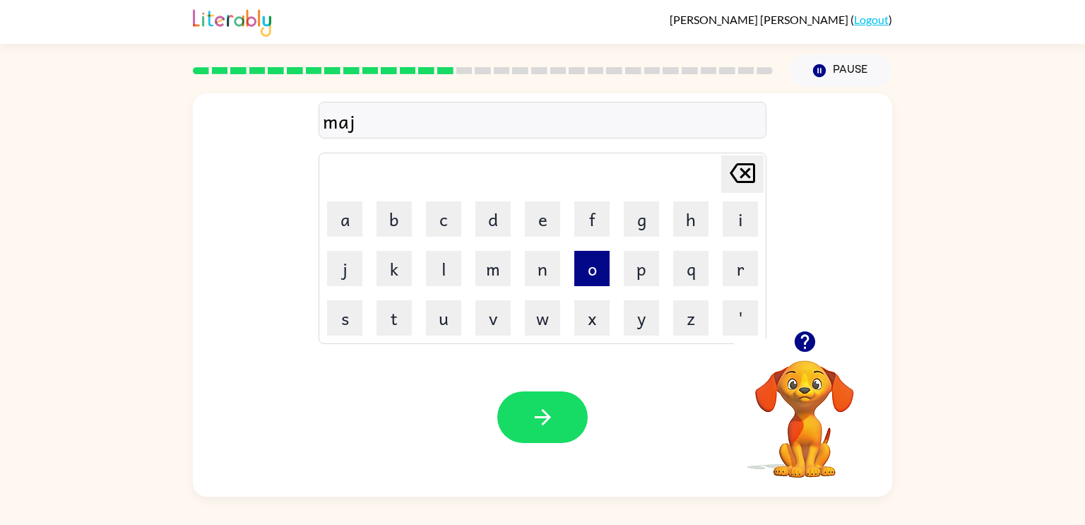
click at [591, 273] on button "o" at bounding box center [591, 268] width 35 height 35
click at [747, 265] on button "r" at bounding box center [740, 268] width 35 height 35
click at [516, 438] on button "button" at bounding box center [542, 417] width 90 height 52
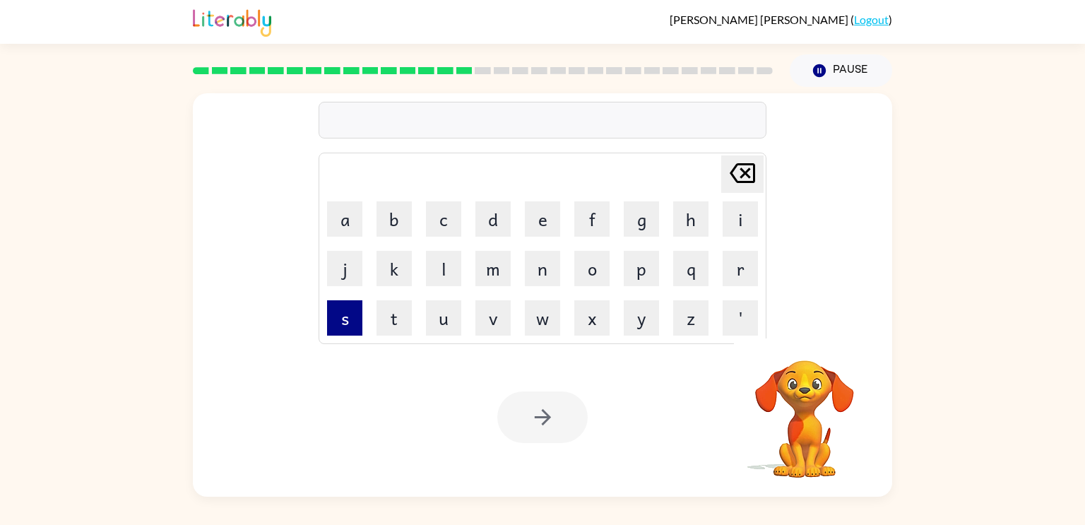
click at [348, 314] on button "s" at bounding box center [344, 317] width 35 height 35
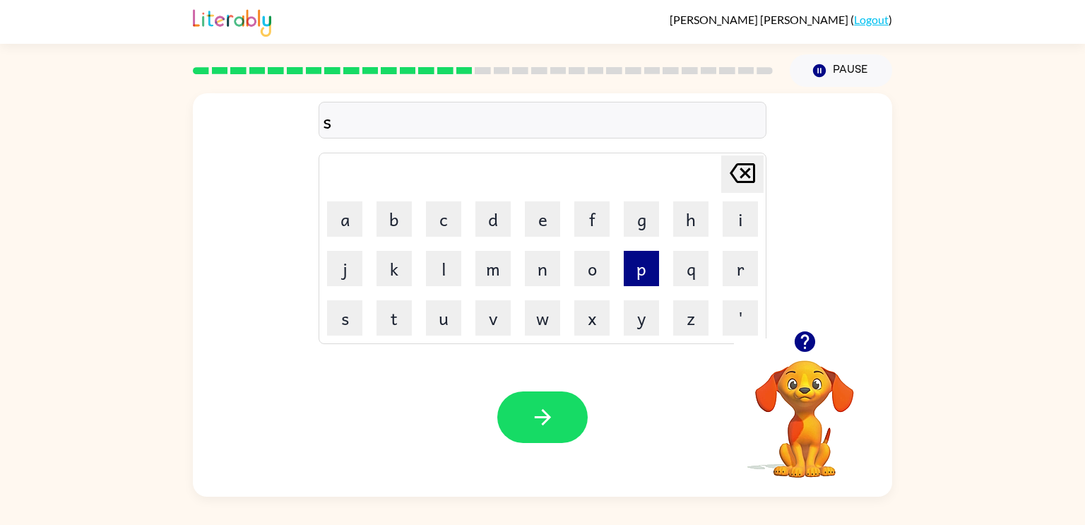
click at [635, 271] on button "p" at bounding box center [641, 268] width 35 height 35
click at [350, 218] on button "a" at bounding box center [344, 218] width 35 height 35
click at [732, 273] on button "r" at bounding box center [740, 268] width 35 height 35
click at [389, 261] on button "k" at bounding box center [394, 268] width 35 height 35
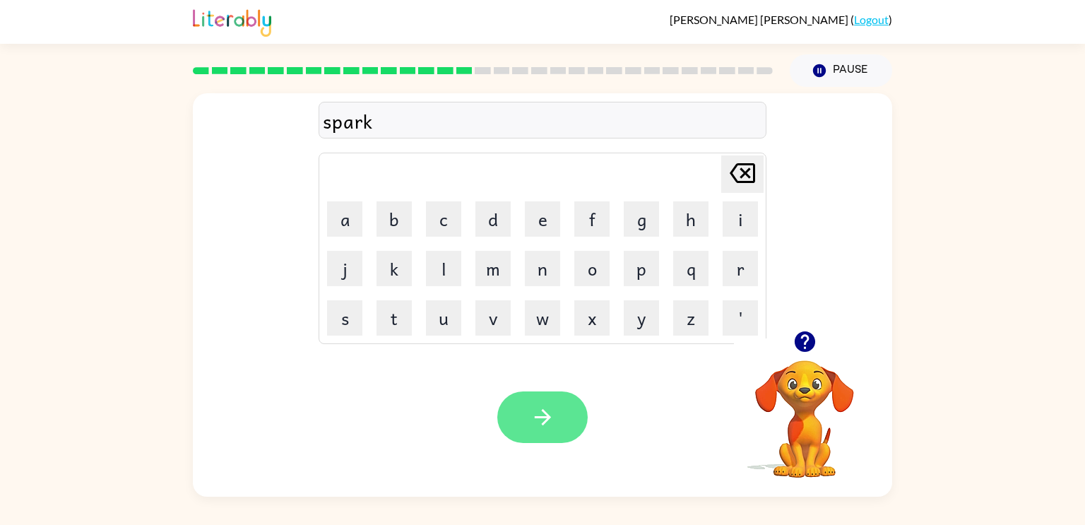
click at [577, 413] on button "button" at bounding box center [542, 417] width 90 height 52
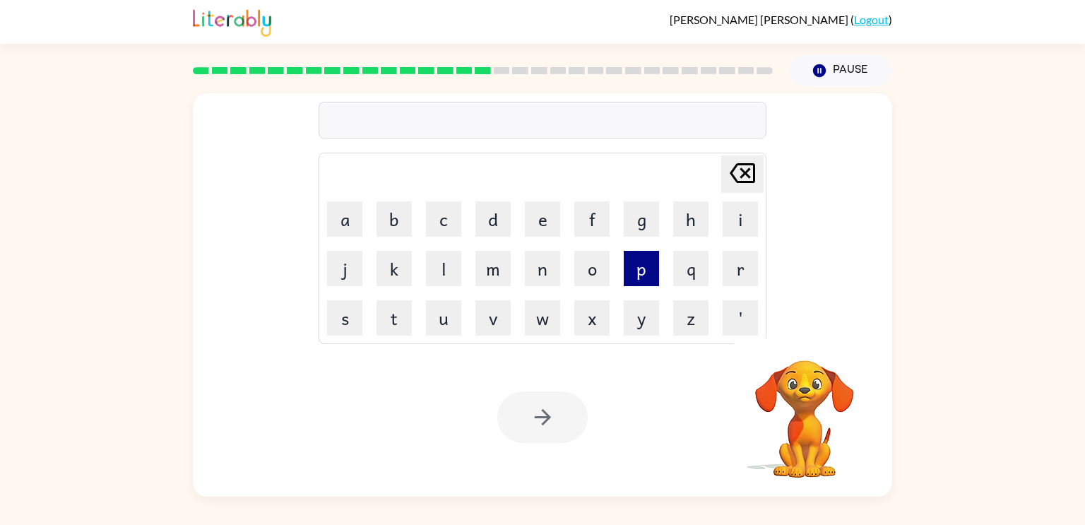
click at [638, 277] on button "p" at bounding box center [641, 268] width 35 height 35
click at [349, 228] on button "a" at bounding box center [344, 218] width 35 height 35
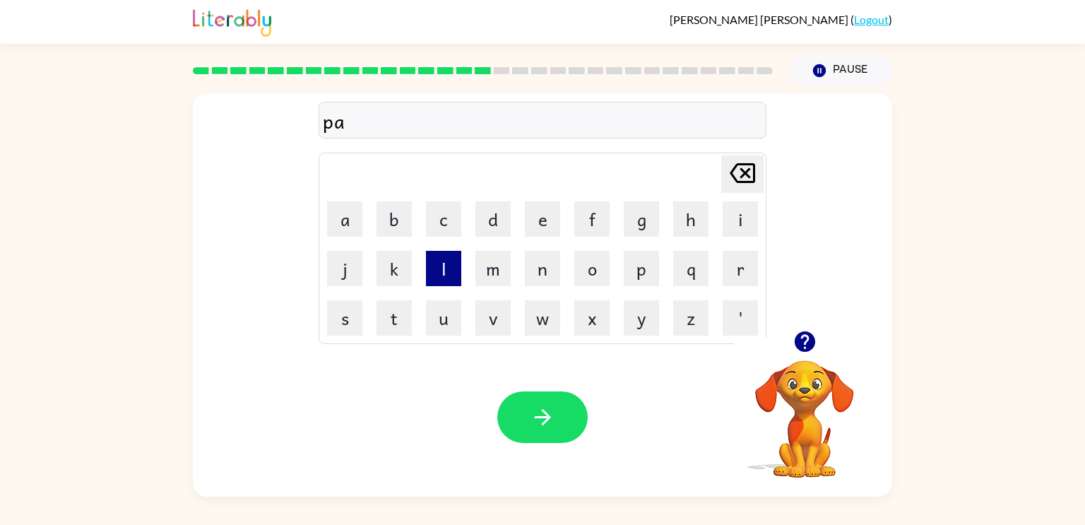
click at [454, 265] on button "l" at bounding box center [443, 268] width 35 height 35
click at [582, 409] on button "button" at bounding box center [542, 417] width 90 height 52
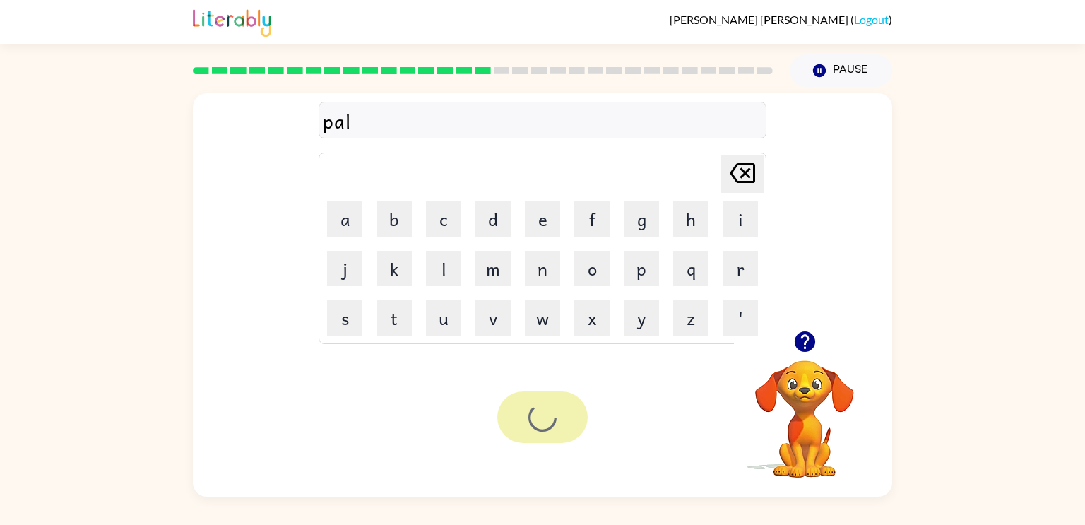
click at [582, 409] on div at bounding box center [542, 417] width 90 height 52
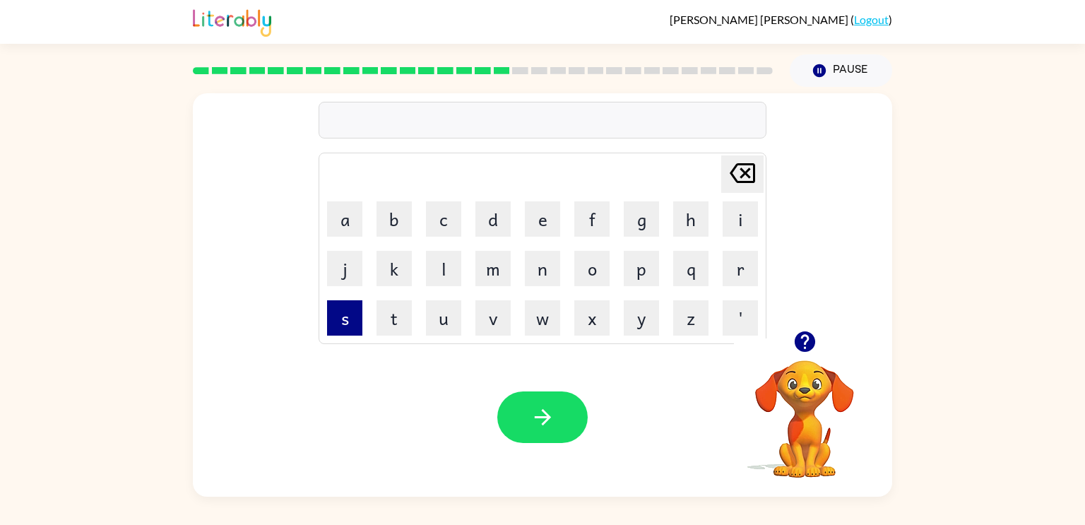
click at [358, 312] on button "s" at bounding box center [344, 317] width 35 height 35
click at [641, 273] on button "p" at bounding box center [641, 268] width 35 height 35
click at [733, 232] on button "i" at bounding box center [740, 218] width 35 height 35
click at [547, 279] on button "n" at bounding box center [542, 268] width 35 height 35
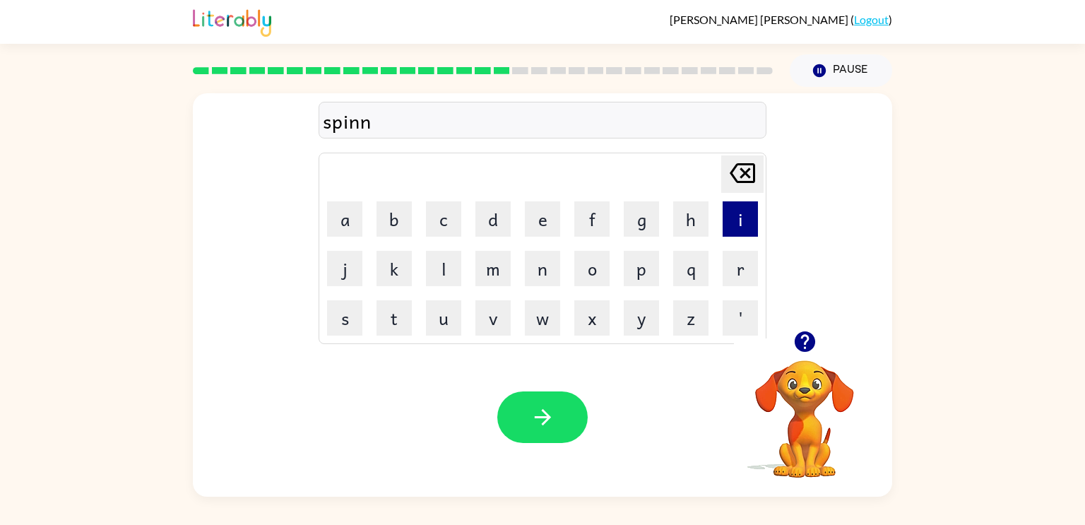
click at [734, 218] on button "i" at bounding box center [740, 218] width 35 height 35
click at [552, 271] on button "n" at bounding box center [542, 268] width 35 height 35
click at [641, 221] on button "g" at bounding box center [641, 218] width 35 height 35
click at [563, 396] on button "button" at bounding box center [542, 417] width 90 height 52
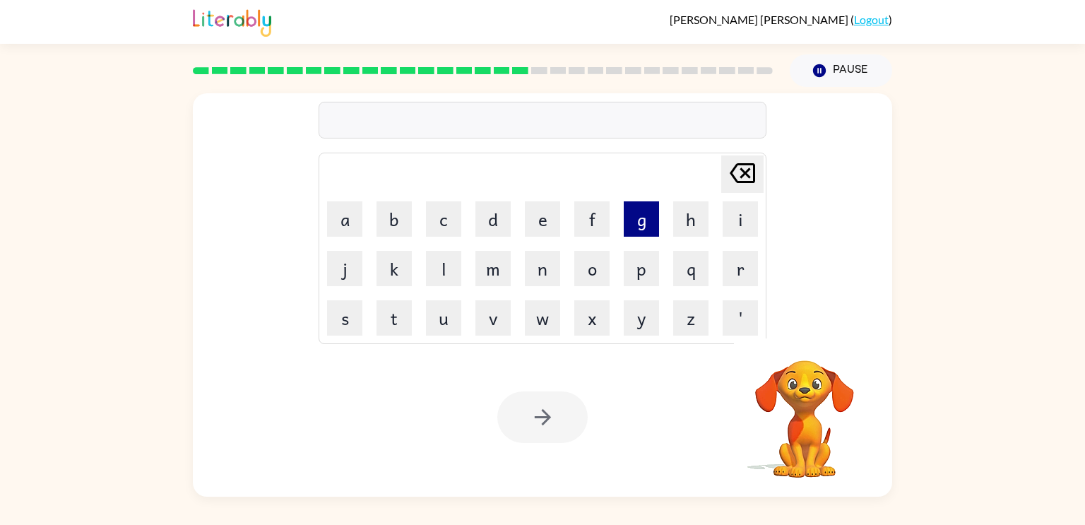
click at [649, 215] on button "g" at bounding box center [641, 218] width 35 height 35
click at [738, 278] on button "r" at bounding box center [740, 268] width 35 height 35
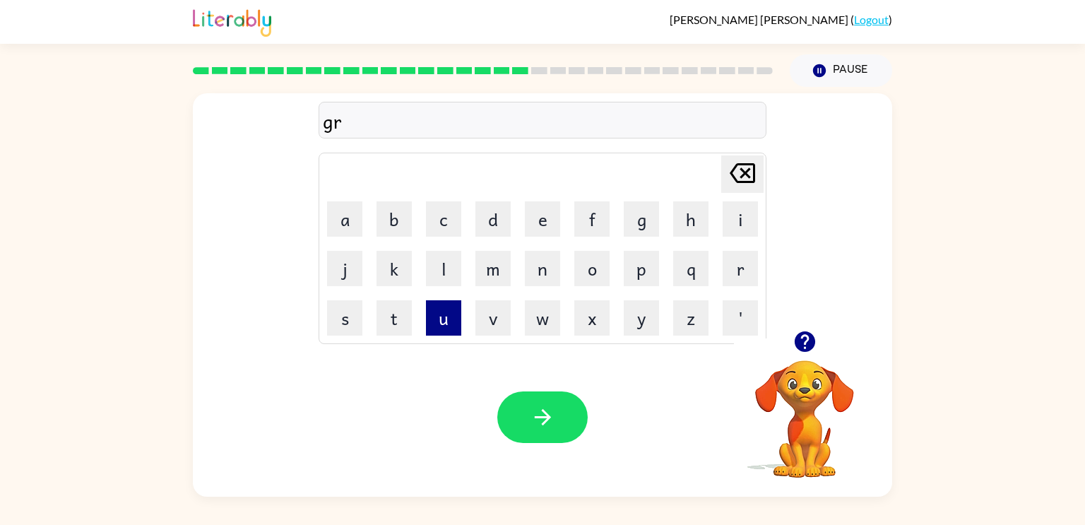
click at [441, 317] on button "u" at bounding box center [443, 317] width 35 height 35
click at [507, 269] on button "m" at bounding box center [492, 268] width 35 height 35
click at [638, 258] on button "p" at bounding box center [641, 268] width 35 height 35
click at [633, 312] on button "y" at bounding box center [641, 317] width 35 height 35
click at [755, 309] on button "'" at bounding box center [740, 317] width 35 height 35
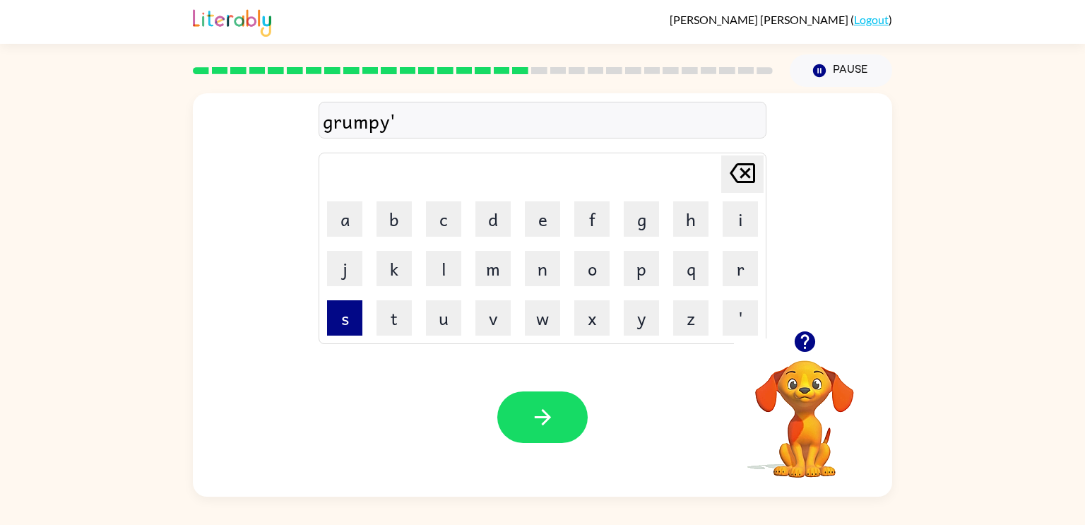
click at [343, 326] on button "s" at bounding box center [344, 317] width 35 height 35
click at [562, 407] on button "button" at bounding box center [542, 417] width 90 height 52
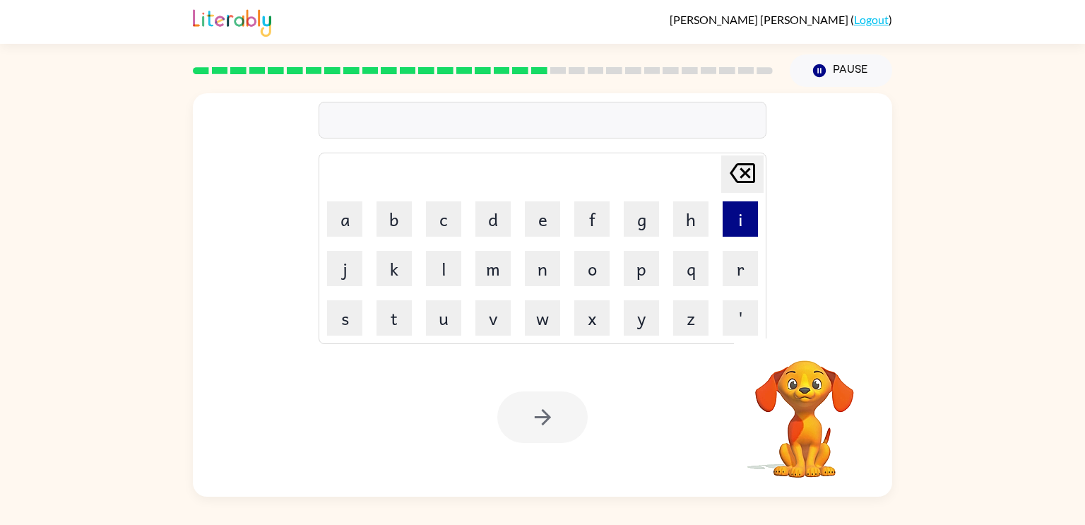
click at [736, 225] on button "i" at bounding box center [740, 218] width 35 height 35
click at [534, 280] on button "n" at bounding box center [542, 268] width 35 height 35
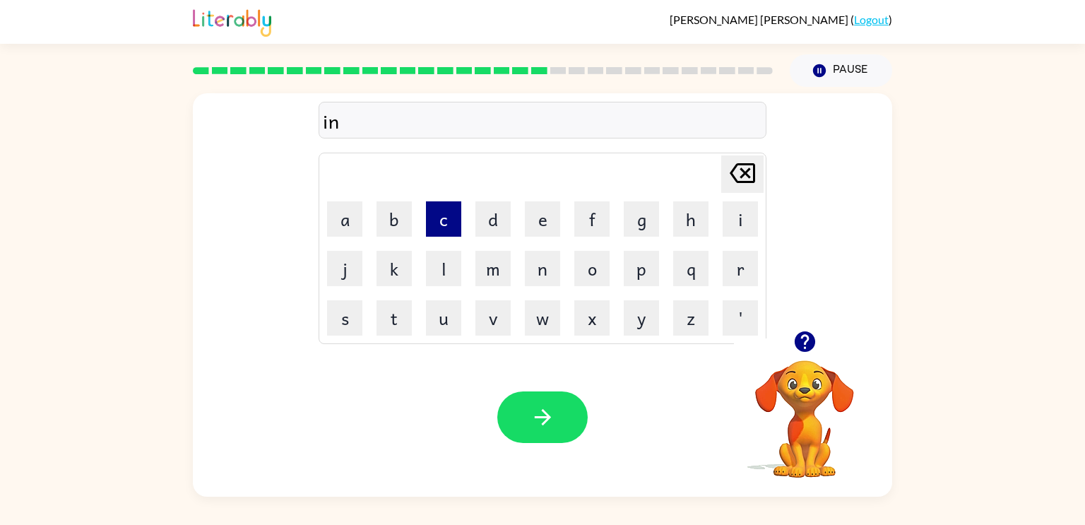
click at [448, 234] on button "c" at bounding box center [443, 218] width 35 height 35
click at [726, 265] on button "r" at bounding box center [740, 268] width 35 height 35
click at [530, 224] on button "e" at bounding box center [542, 218] width 35 height 35
click at [501, 218] on button "d" at bounding box center [492, 218] width 35 height 35
click at [748, 229] on button "i" at bounding box center [740, 218] width 35 height 35
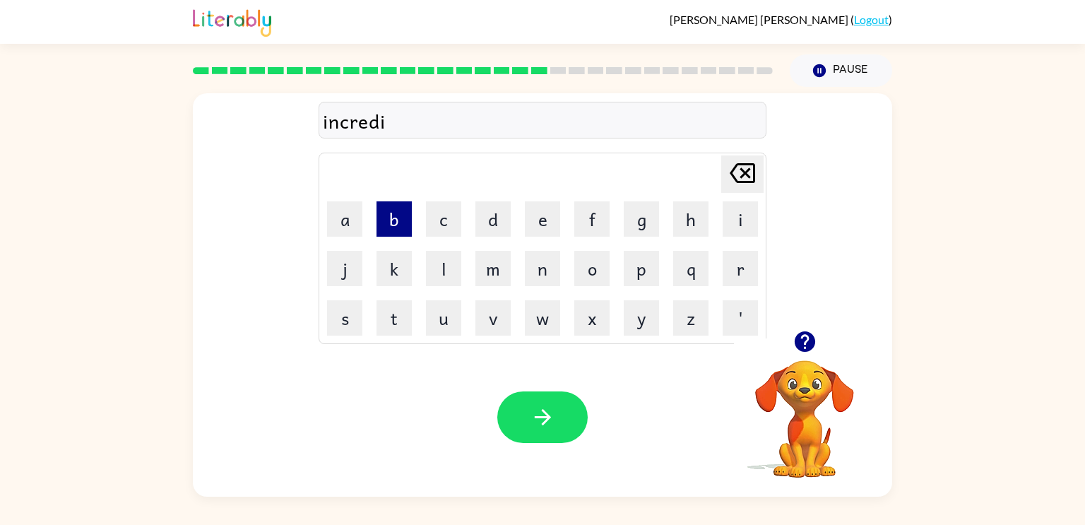
click at [410, 223] on button "b" at bounding box center [394, 218] width 35 height 35
click at [442, 277] on button "l" at bounding box center [443, 268] width 35 height 35
click at [538, 225] on button "e" at bounding box center [542, 218] width 35 height 35
click at [526, 430] on button "button" at bounding box center [542, 417] width 90 height 52
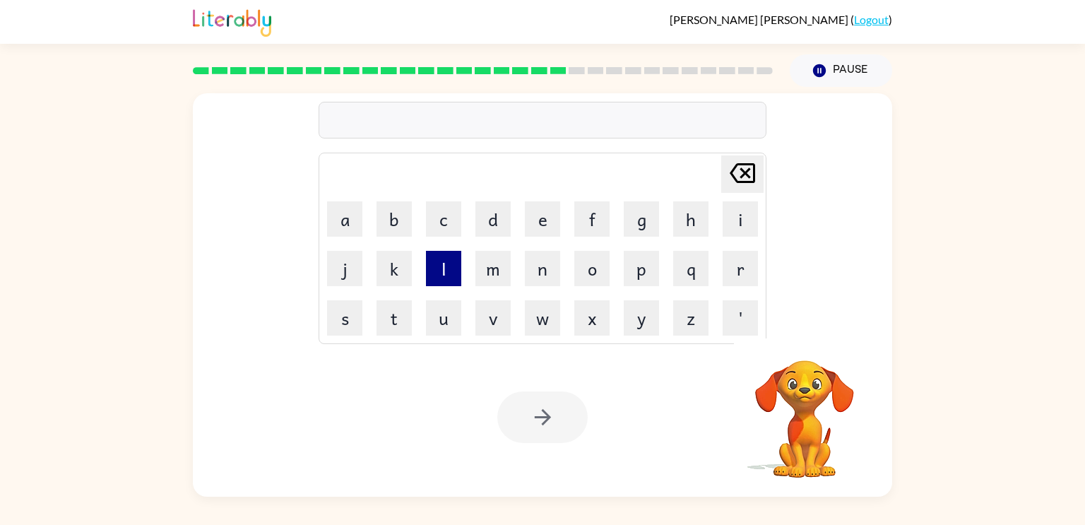
click at [439, 264] on button "l" at bounding box center [443, 268] width 35 height 35
click at [742, 226] on button "i" at bounding box center [740, 218] width 35 height 35
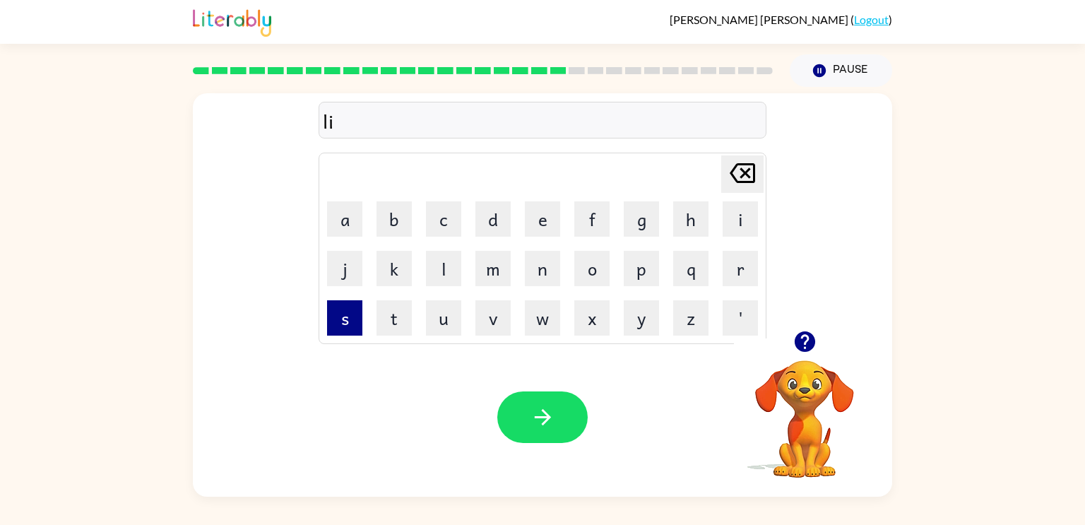
click at [353, 317] on button "s" at bounding box center [344, 317] width 35 height 35
click at [394, 326] on button "t" at bounding box center [394, 317] width 35 height 35
click at [535, 225] on button "e" at bounding box center [542, 218] width 35 height 35
click at [540, 282] on button "n" at bounding box center [542, 268] width 35 height 35
click at [538, 227] on button "e" at bounding box center [542, 218] width 35 height 35
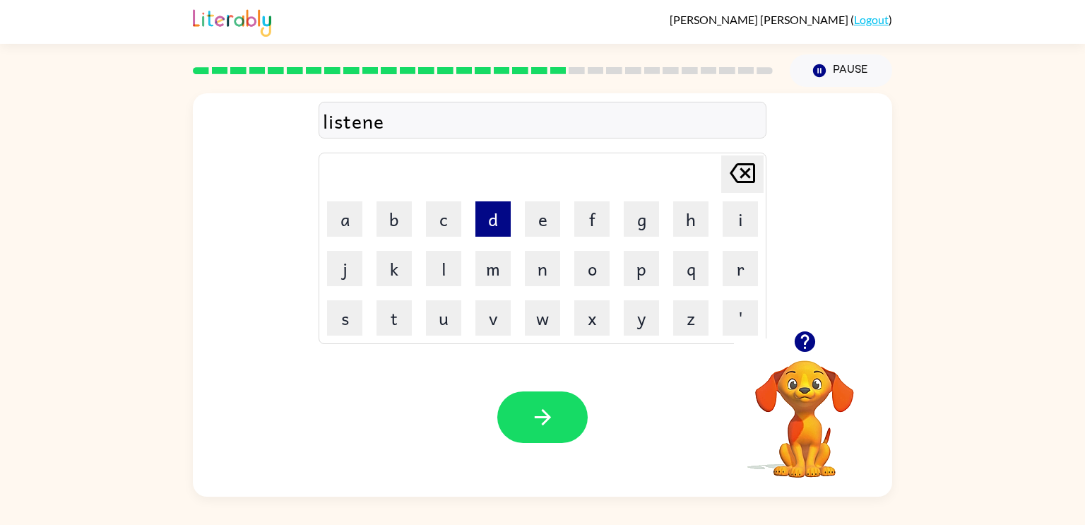
click at [506, 222] on button "d" at bounding box center [492, 218] width 35 height 35
click at [557, 403] on button "button" at bounding box center [542, 417] width 90 height 52
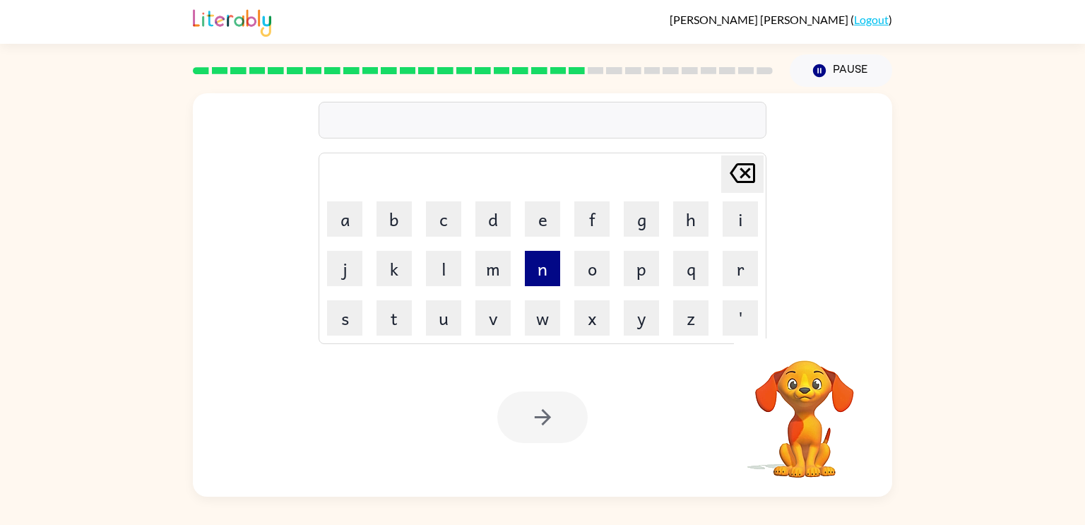
click at [537, 278] on button "n" at bounding box center [542, 268] width 35 height 35
click at [600, 264] on button "o" at bounding box center [591, 268] width 35 height 35
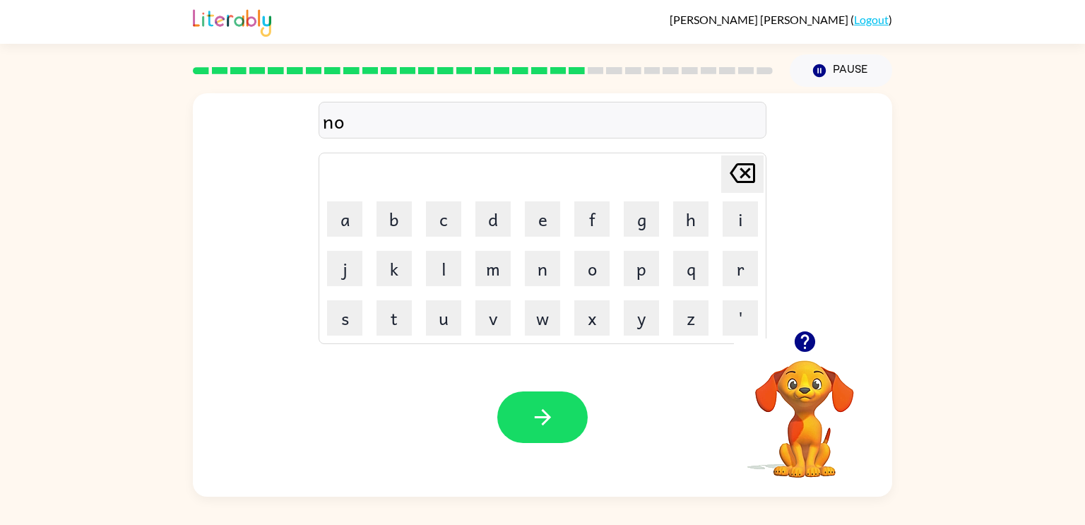
click at [495, 286] on td "m" at bounding box center [493, 268] width 48 height 48
click at [497, 280] on button "m" at bounding box center [492, 268] width 35 height 35
click at [355, 225] on button "a" at bounding box center [344, 218] width 35 height 35
click at [550, 268] on button "n" at bounding box center [542, 268] width 35 height 35
click at [343, 224] on button "a" at bounding box center [344, 218] width 35 height 35
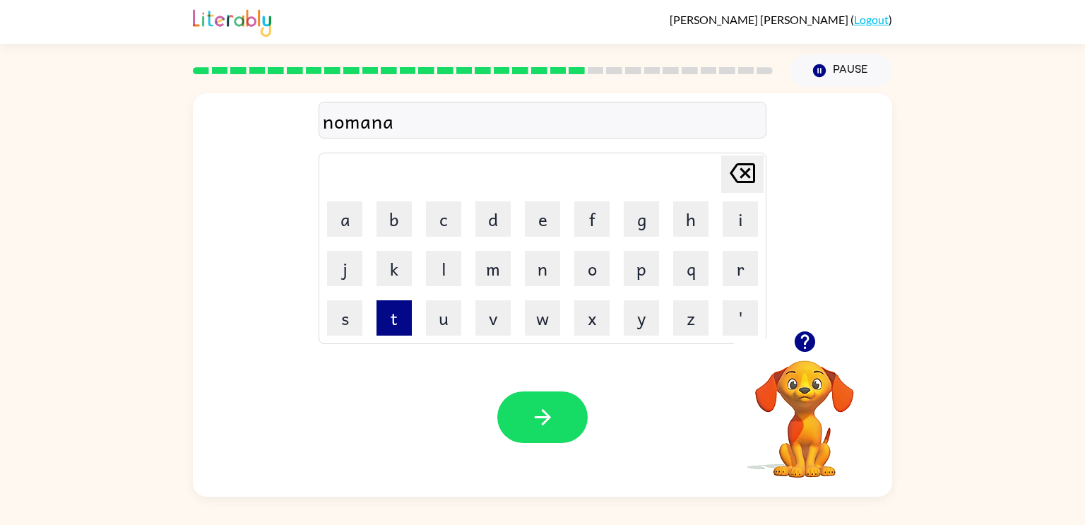
click at [393, 325] on button "t" at bounding box center [394, 317] width 35 height 35
click at [535, 220] on button "e" at bounding box center [542, 218] width 35 height 35
click at [552, 390] on div "Your browser must support playing .mp4 files to use Literably. Please try using…" at bounding box center [542, 417] width 699 height 159
click at [562, 425] on button "button" at bounding box center [542, 417] width 90 height 52
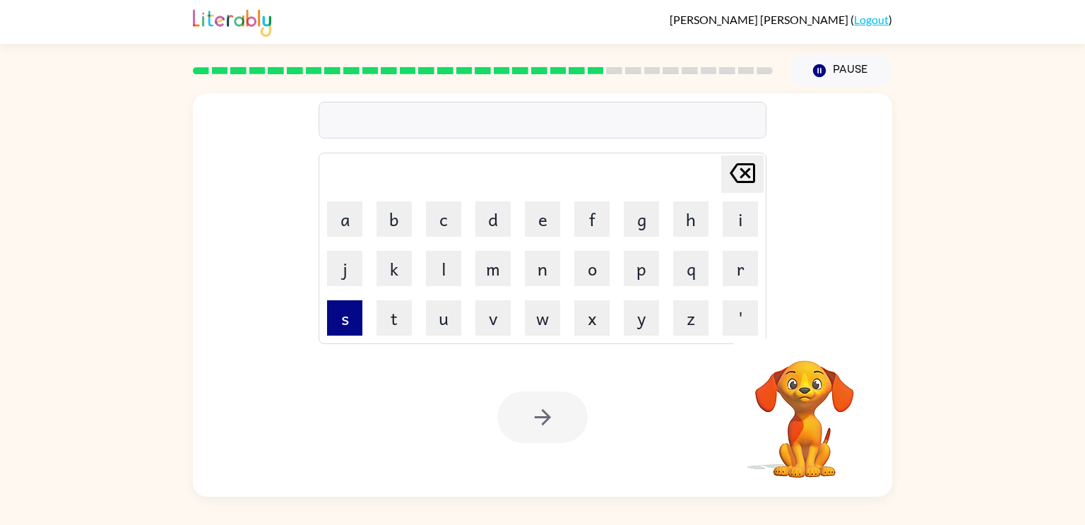
click at [349, 319] on button "s" at bounding box center [344, 317] width 35 height 35
click at [444, 324] on button "u" at bounding box center [443, 317] width 35 height 35
click at [359, 321] on button "s" at bounding box center [344, 317] width 35 height 35
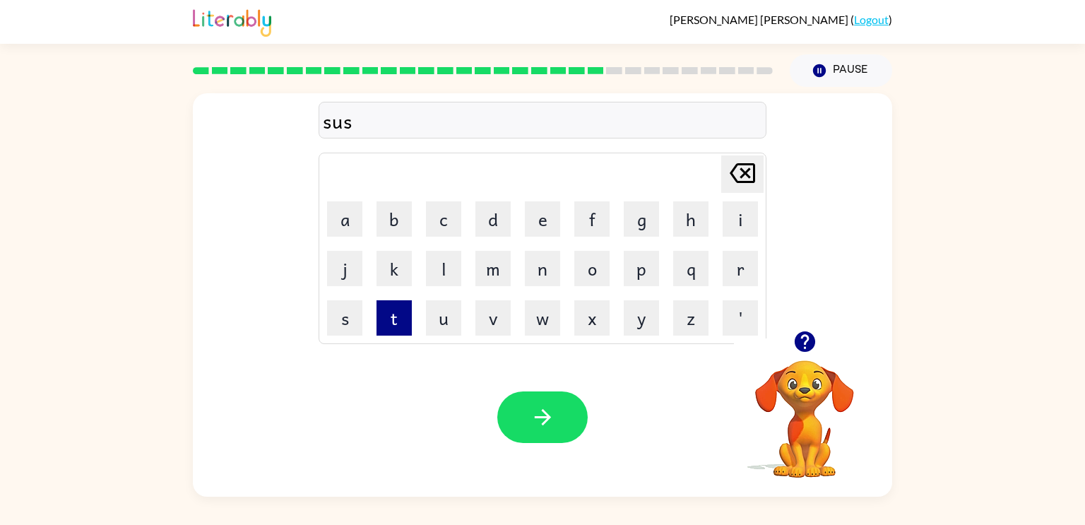
click at [400, 308] on button "t" at bounding box center [394, 317] width 35 height 35
click at [350, 230] on button "a" at bounding box center [344, 218] width 35 height 35
click at [736, 215] on button "i" at bounding box center [740, 218] width 35 height 35
click at [528, 266] on button "n" at bounding box center [542, 268] width 35 height 35
click at [577, 401] on button "button" at bounding box center [542, 417] width 90 height 52
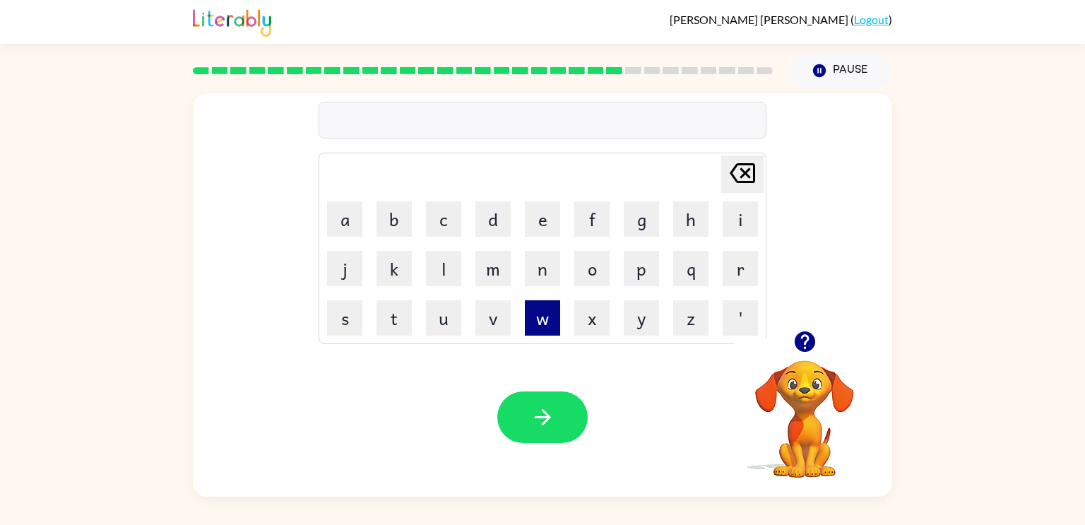
click at [539, 304] on button "w" at bounding box center [542, 317] width 35 height 35
click at [605, 261] on button "o" at bounding box center [591, 268] width 35 height 35
click at [736, 262] on button "r" at bounding box center [740, 268] width 35 height 35
click at [492, 227] on button "d" at bounding box center [492, 218] width 35 height 35
click at [657, 319] on button "y" at bounding box center [641, 317] width 35 height 35
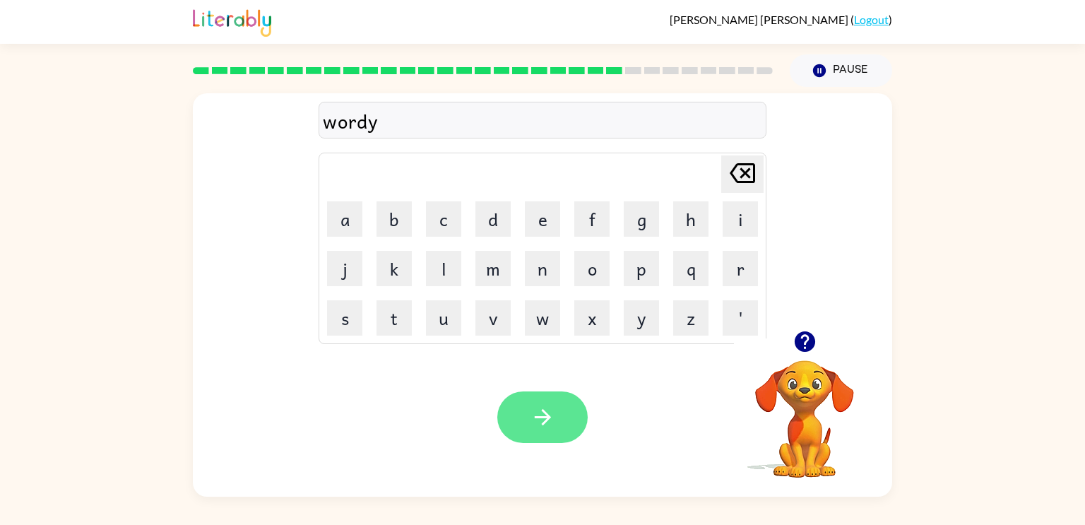
click at [522, 405] on button "button" at bounding box center [542, 417] width 90 height 52
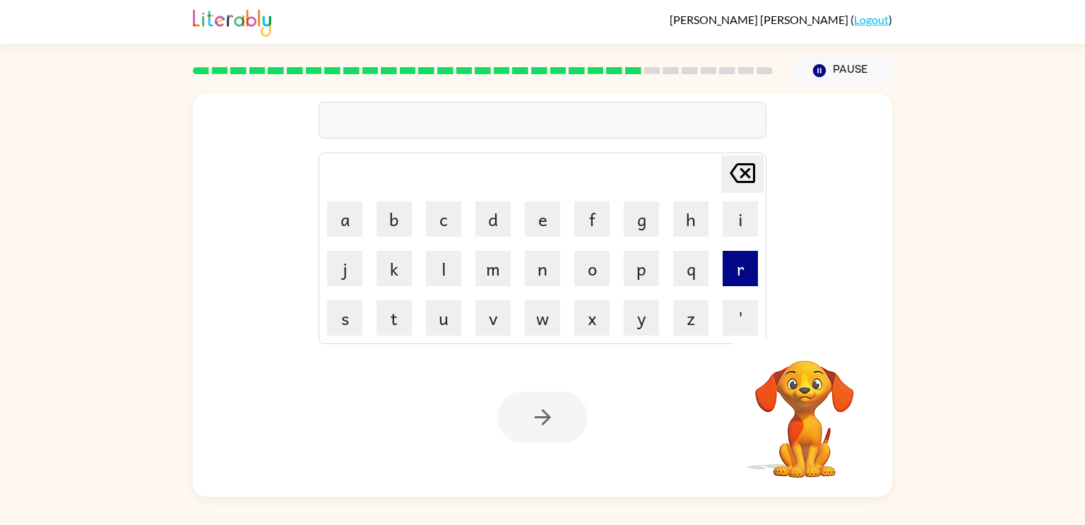
click at [733, 262] on button "r" at bounding box center [740, 268] width 35 height 35
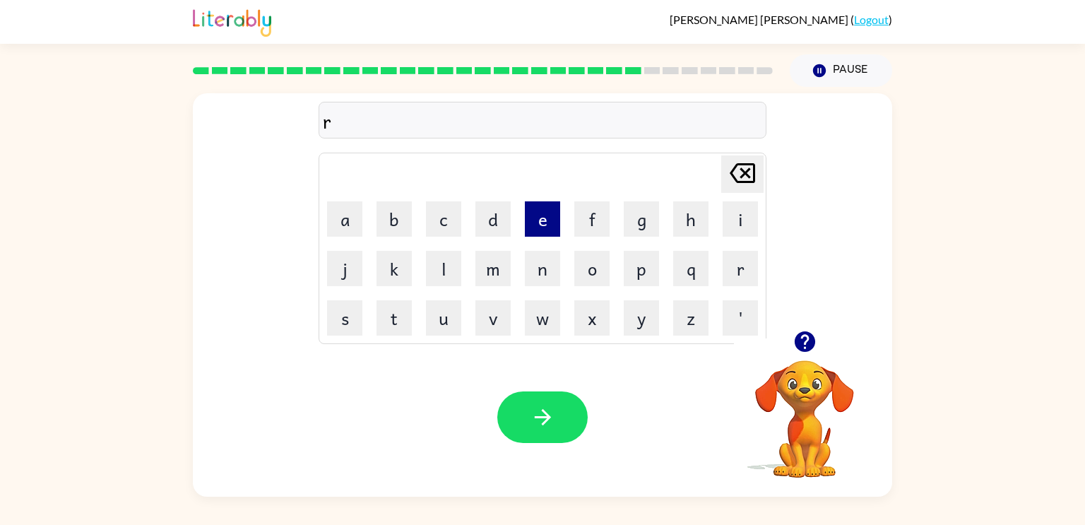
click at [550, 219] on button "e" at bounding box center [542, 218] width 35 height 35
click at [430, 270] on button "l" at bounding box center [443, 268] width 35 height 35
click at [358, 224] on button "a" at bounding box center [344, 218] width 35 height 35
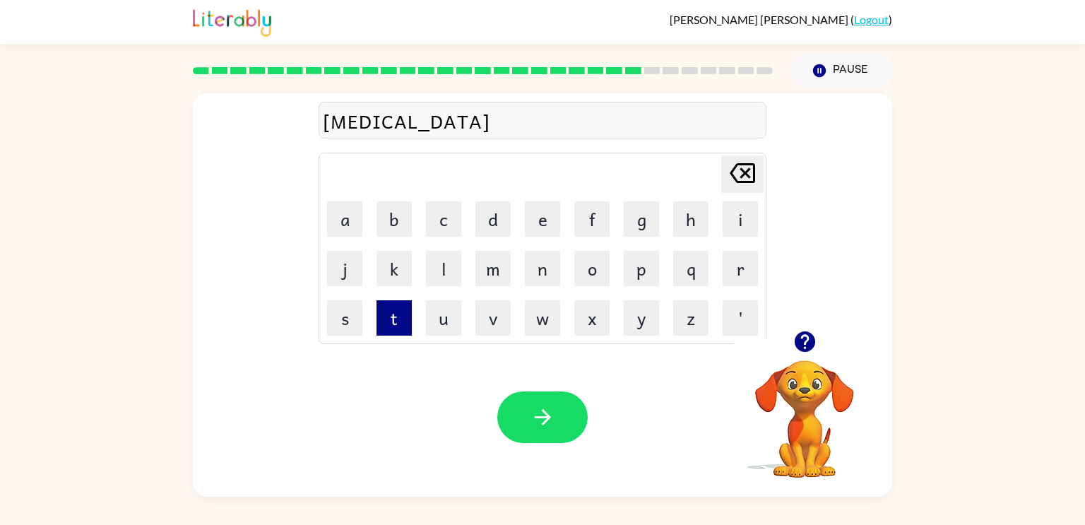
click at [403, 325] on button "t" at bounding box center [394, 317] width 35 height 35
click at [539, 217] on button "e" at bounding box center [542, 218] width 35 height 35
click at [483, 227] on button "d" at bounding box center [492, 218] width 35 height 35
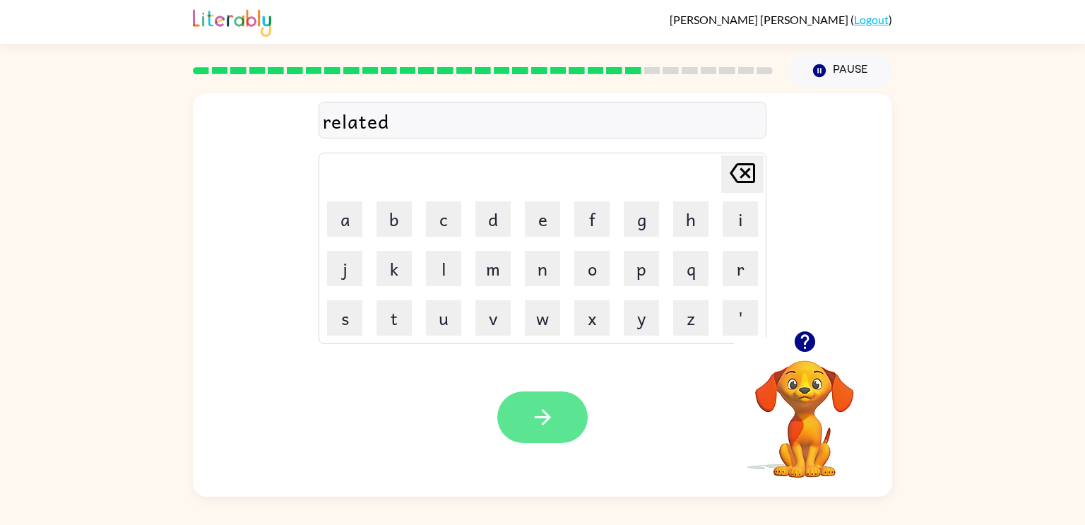
click at [543, 418] on icon "button" at bounding box center [542, 417] width 16 height 16
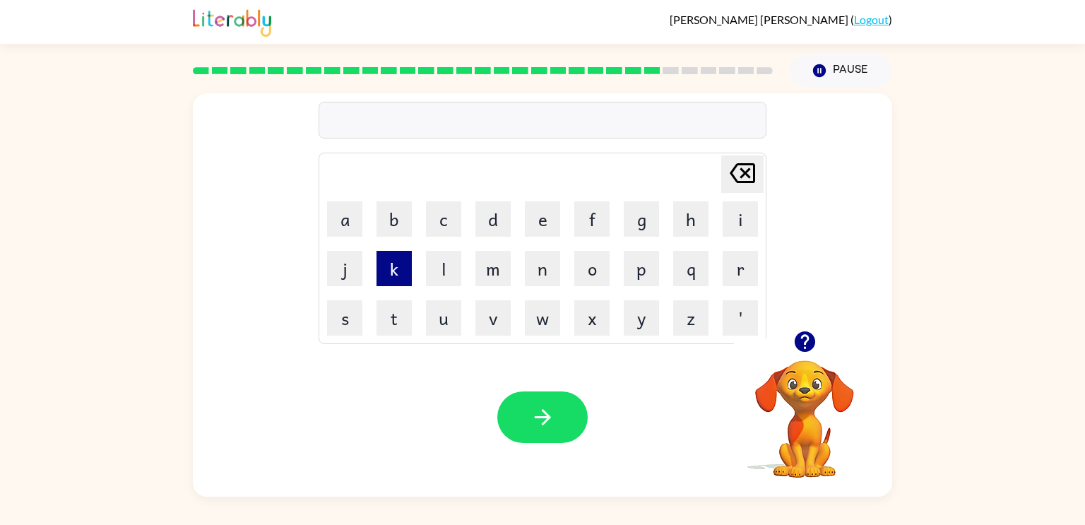
click at [396, 283] on button "k" at bounding box center [394, 268] width 35 height 35
click at [740, 220] on button "i" at bounding box center [740, 218] width 35 height 35
click at [384, 325] on button "t" at bounding box center [394, 317] width 35 height 35
click at [394, 323] on button "t" at bounding box center [394, 317] width 35 height 35
click at [543, 222] on button "e" at bounding box center [542, 218] width 35 height 35
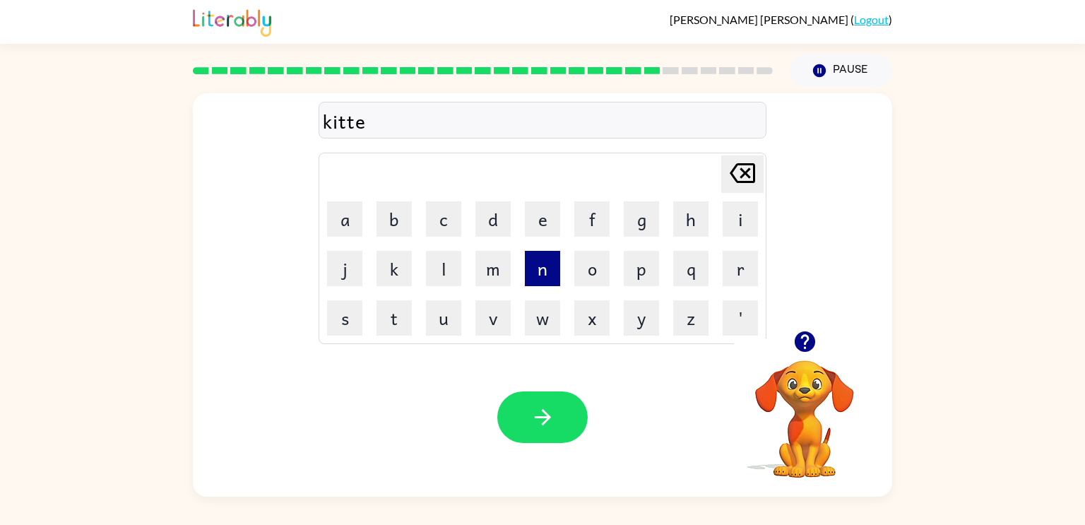
click at [543, 267] on button "n" at bounding box center [542, 268] width 35 height 35
click at [550, 414] on icon "button" at bounding box center [543, 417] width 25 height 25
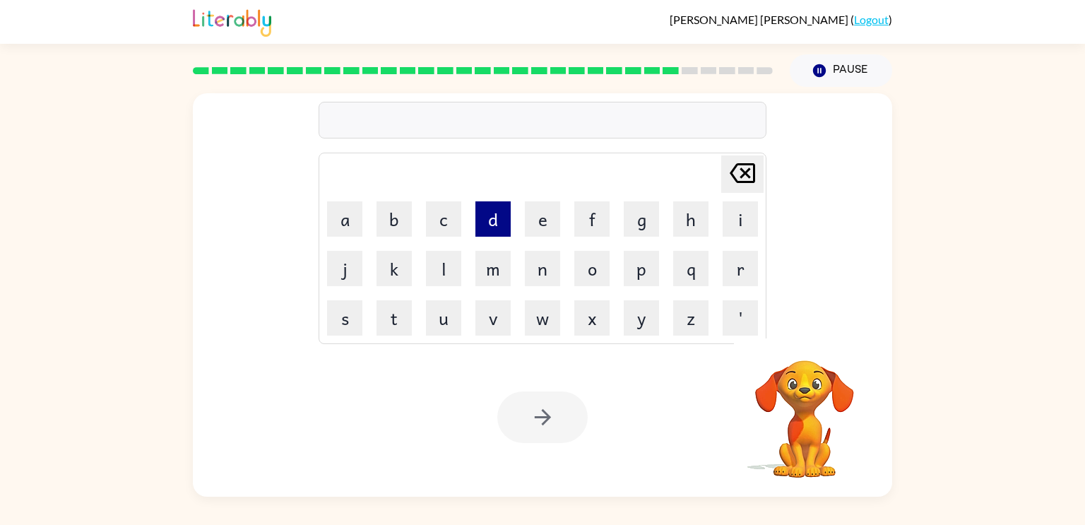
click at [499, 219] on button "d" at bounding box center [492, 218] width 35 height 35
click at [350, 218] on button "a" at bounding box center [344, 218] width 35 height 35
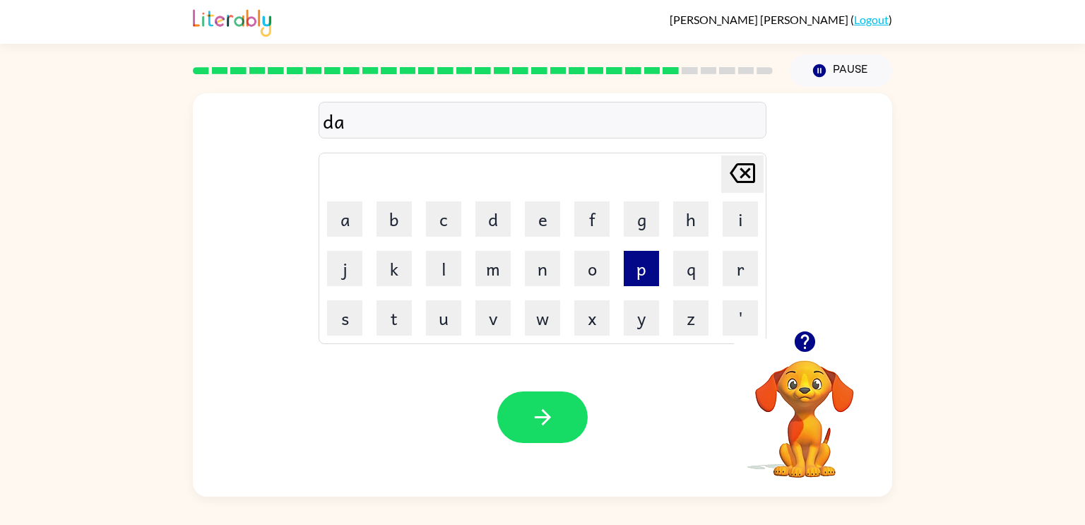
click at [634, 268] on button "p" at bounding box center [641, 268] width 35 height 35
click at [348, 223] on button "a" at bounding box center [344, 218] width 35 height 35
click at [747, 269] on button "r" at bounding box center [740, 268] width 35 height 35
click at [748, 217] on button "i" at bounding box center [740, 218] width 35 height 35
click at [742, 156] on icon "[PERSON_NAME] last character input" at bounding box center [743, 173] width 34 height 34
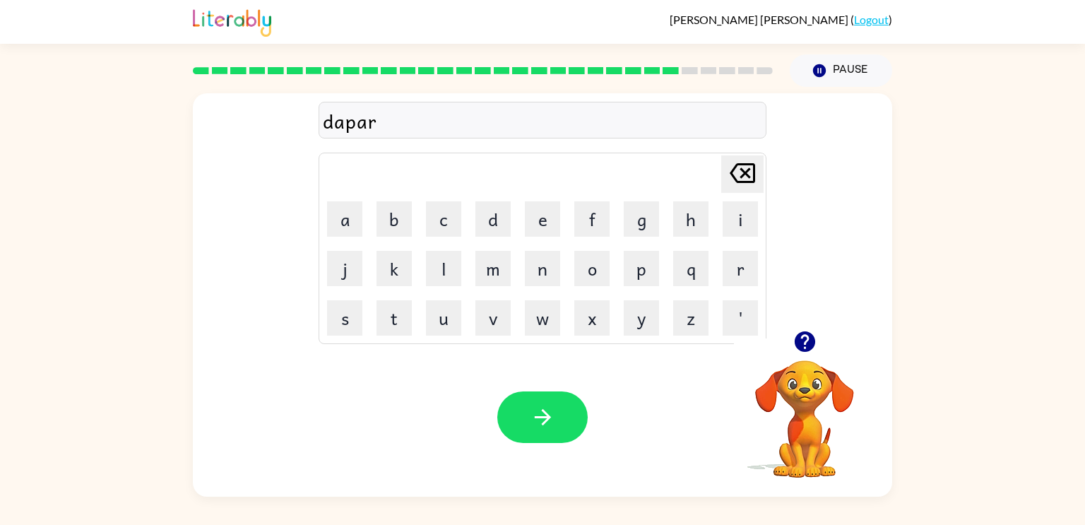
click at [742, 156] on icon "[PERSON_NAME] last character input" at bounding box center [743, 173] width 34 height 34
click at [749, 165] on icon at bounding box center [742, 173] width 25 height 20
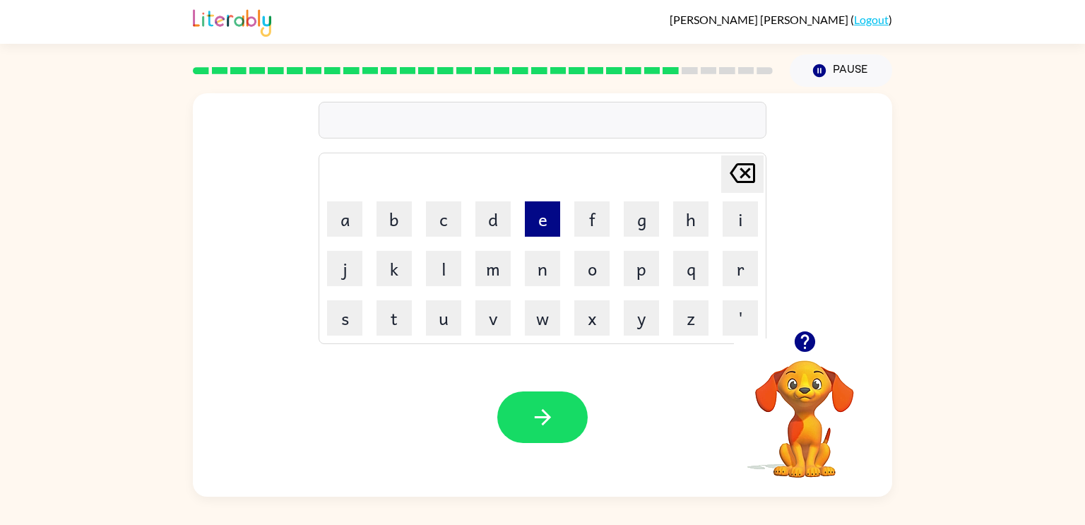
click at [533, 218] on button "e" at bounding box center [542, 218] width 35 height 35
click at [651, 276] on button "p" at bounding box center [641, 268] width 35 height 35
click at [327, 222] on td "a" at bounding box center [345, 219] width 48 height 48
click at [739, 177] on icon at bounding box center [742, 173] width 25 height 20
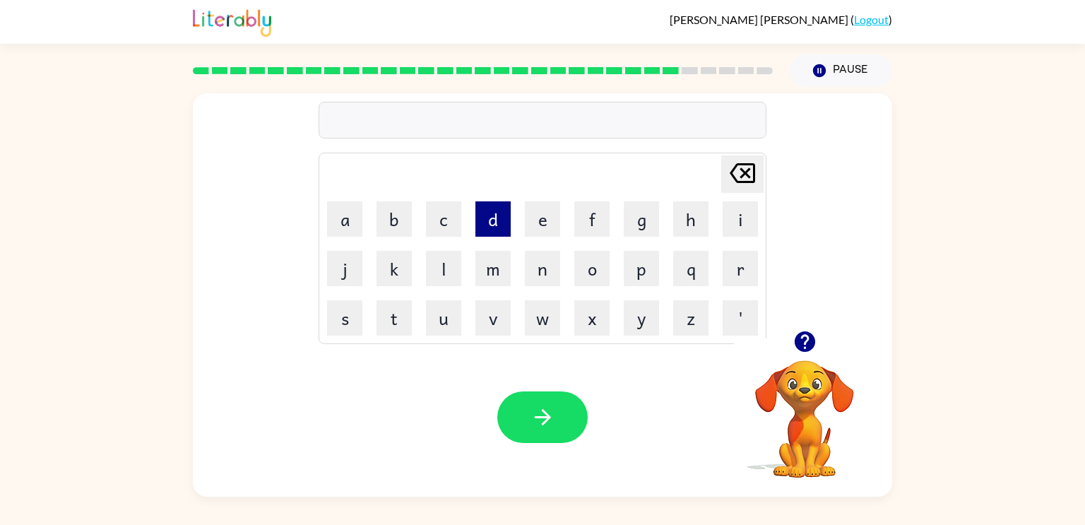
click at [497, 223] on button "d" at bounding box center [492, 218] width 35 height 35
click at [535, 227] on button "e" at bounding box center [542, 218] width 35 height 35
click at [653, 259] on button "p" at bounding box center [641, 268] width 35 height 35
click at [346, 236] on button "a" at bounding box center [344, 218] width 35 height 35
click at [735, 267] on button "r" at bounding box center [740, 268] width 35 height 35
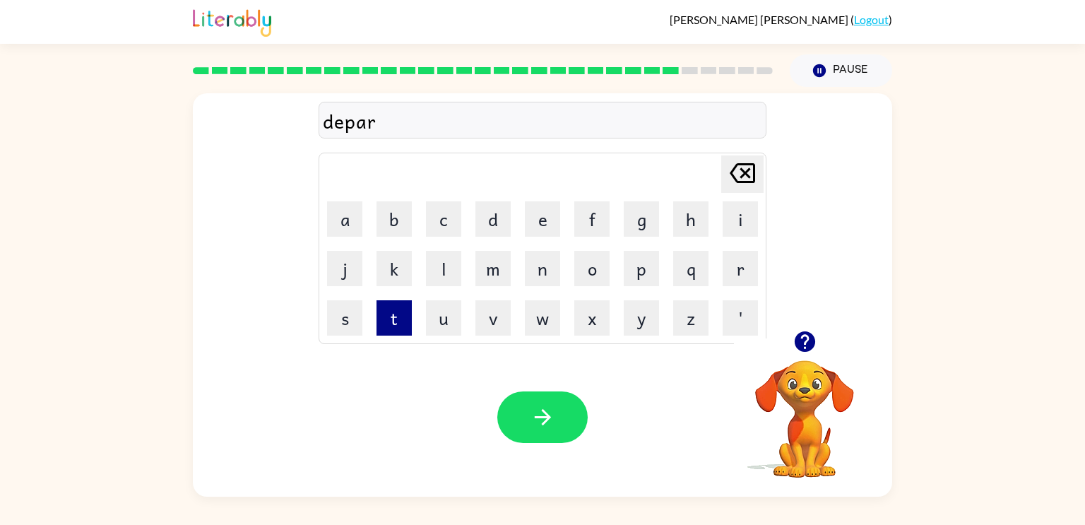
click at [404, 310] on button "t" at bounding box center [394, 317] width 35 height 35
click at [500, 278] on button "m" at bounding box center [492, 268] width 35 height 35
click at [534, 230] on button "e" at bounding box center [542, 218] width 35 height 35
click at [548, 264] on button "n" at bounding box center [542, 268] width 35 height 35
click at [396, 314] on button "t" at bounding box center [394, 317] width 35 height 35
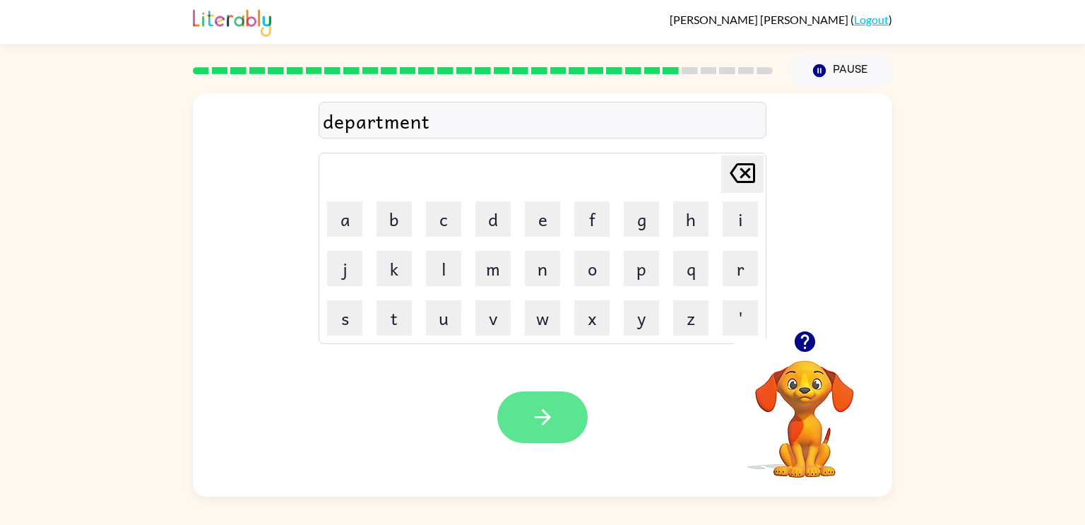
click at [544, 402] on button "button" at bounding box center [542, 417] width 90 height 52
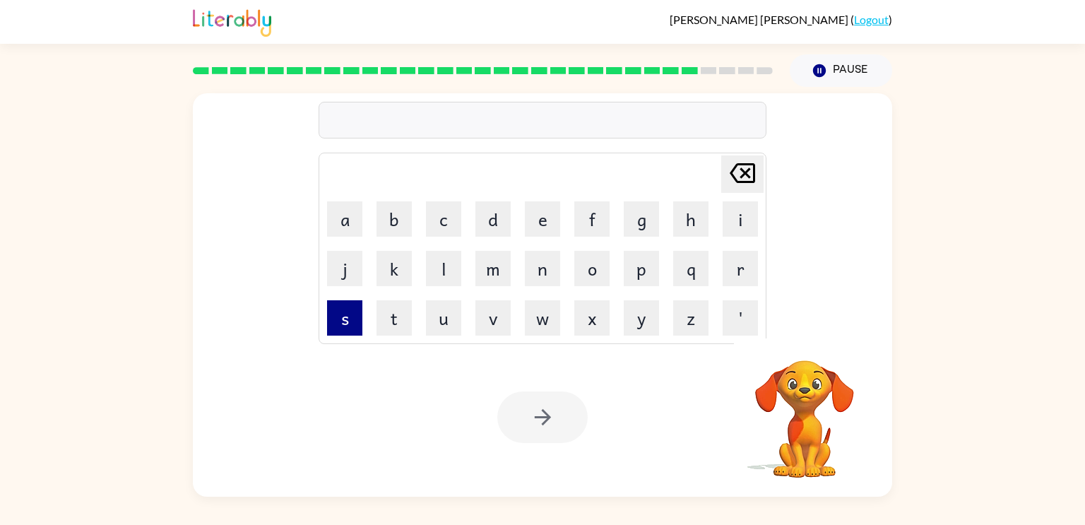
click at [341, 314] on button "s" at bounding box center [344, 317] width 35 height 35
click at [444, 266] on button "l" at bounding box center [443, 268] width 35 height 35
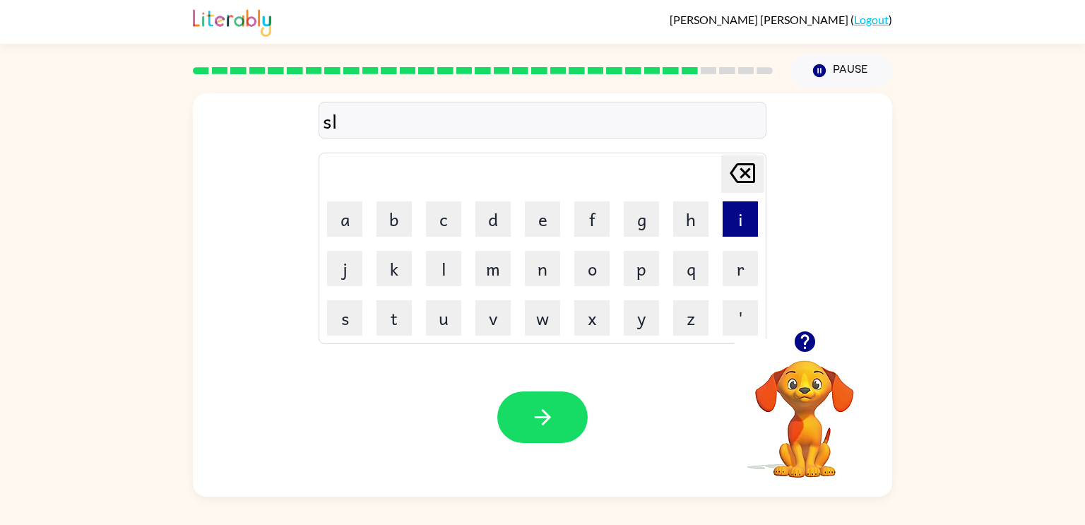
click at [729, 224] on button "i" at bounding box center [740, 218] width 35 height 35
click at [629, 215] on button "g" at bounding box center [641, 218] width 35 height 35
click at [682, 220] on button "h" at bounding box center [690, 218] width 35 height 35
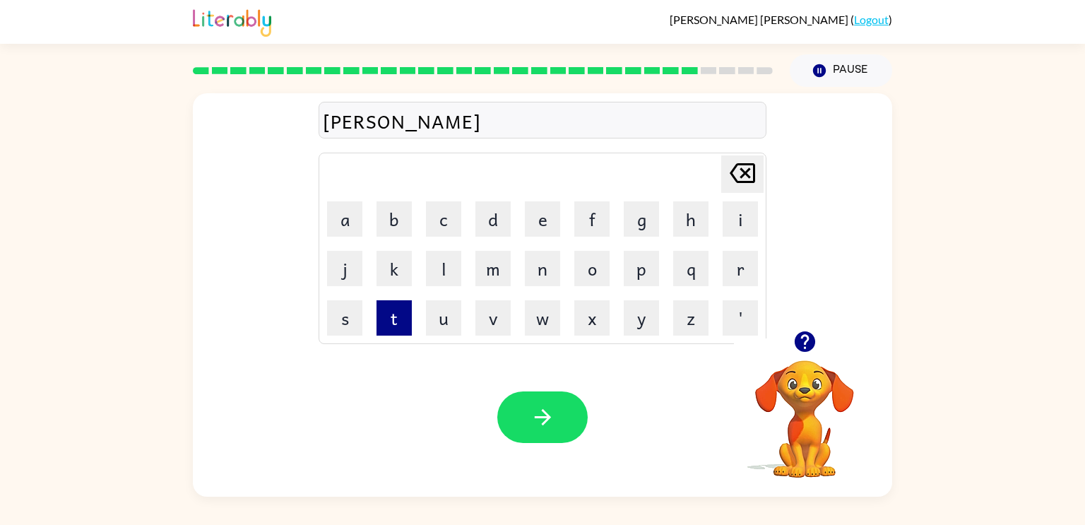
click at [398, 314] on button "t" at bounding box center [394, 317] width 35 height 35
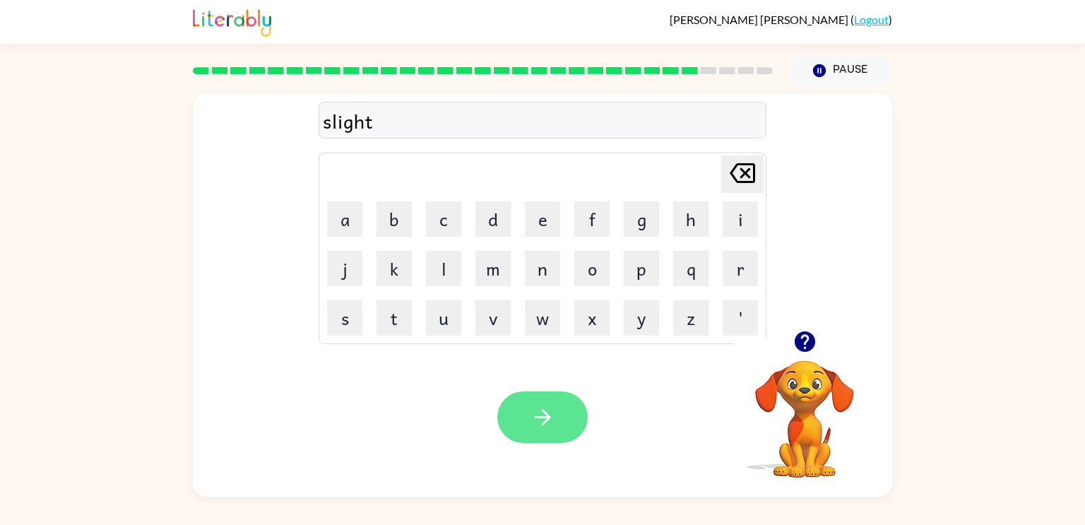
click at [535, 418] on icon "button" at bounding box center [542, 417] width 16 height 16
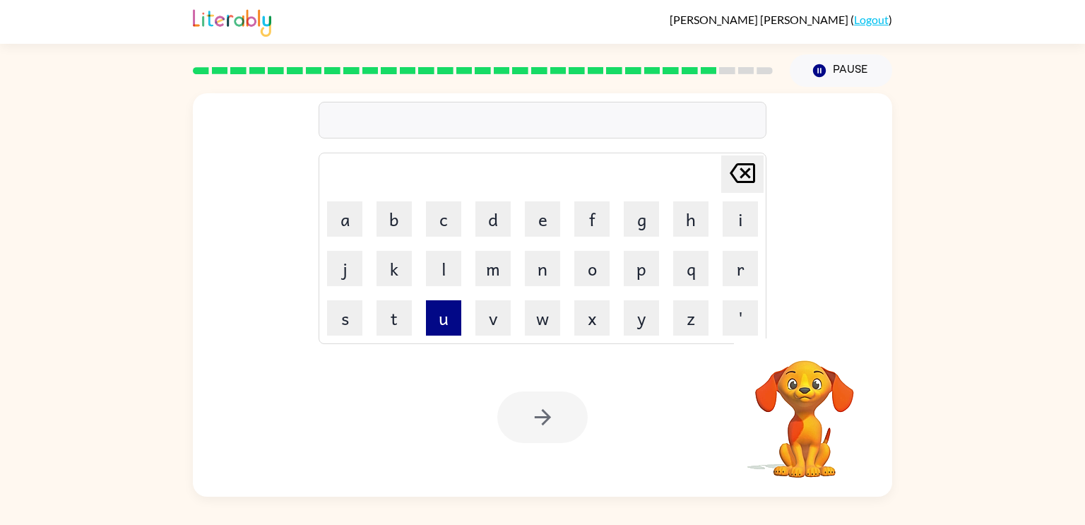
click at [449, 321] on button "u" at bounding box center [443, 317] width 35 height 35
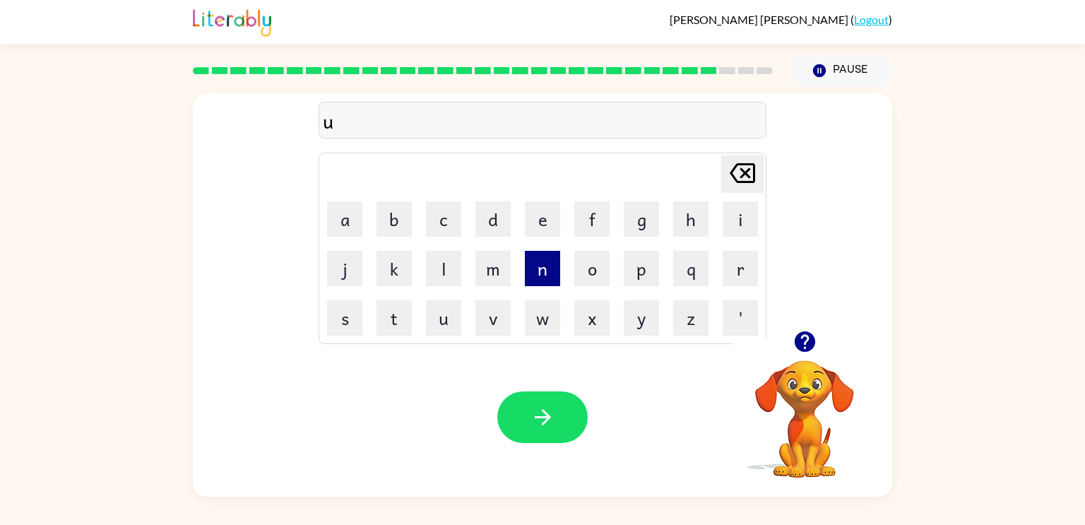
click at [552, 280] on button "n" at bounding box center [542, 268] width 35 height 35
click at [544, 227] on button "e" at bounding box center [542, 218] width 35 height 35
click at [488, 327] on button "v" at bounding box center [492, 317] width 35 height 35
click at [548, 228] on button "e" at bounding box center [542, 218] width 35 height 35
click at [751, 280] on button "r" at bounding box center [740, 268] width 35 height 35
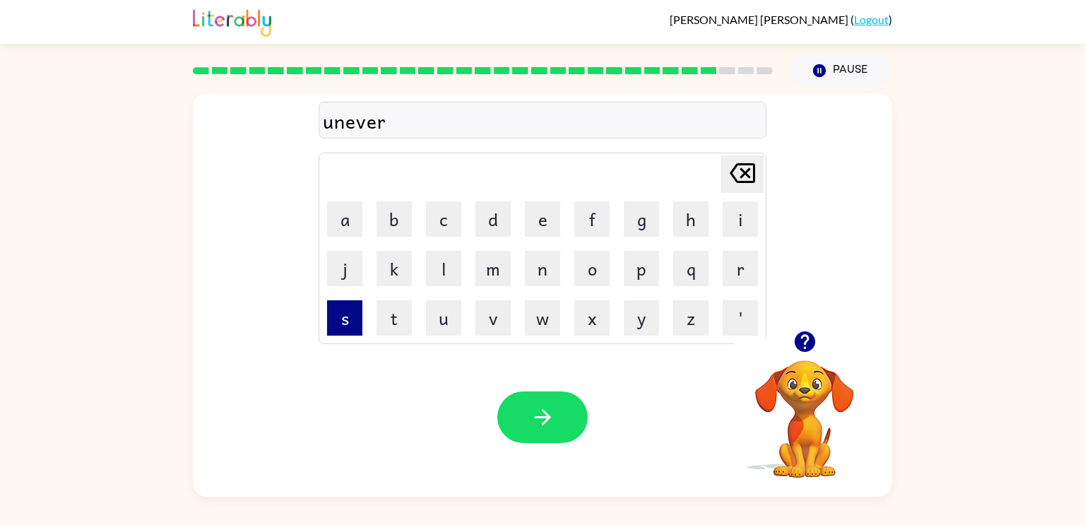
click at [341, 314] on button "s" at bounding box center [344, 317] width 35 height 35
drag, startPoint x: 338, startPoint y: 238, endPoint x: 350, endPoint y: 206, distance: 34.4
click at [350, 206] on td "a" at bounding box center [345, 219] width 48 height 48
click at [350, 206] on button "a" at bounding box center [344, 218] width 35 height 35
click at [444, 267] on button "l" at bounding box center [443, 268] width 35 height 35
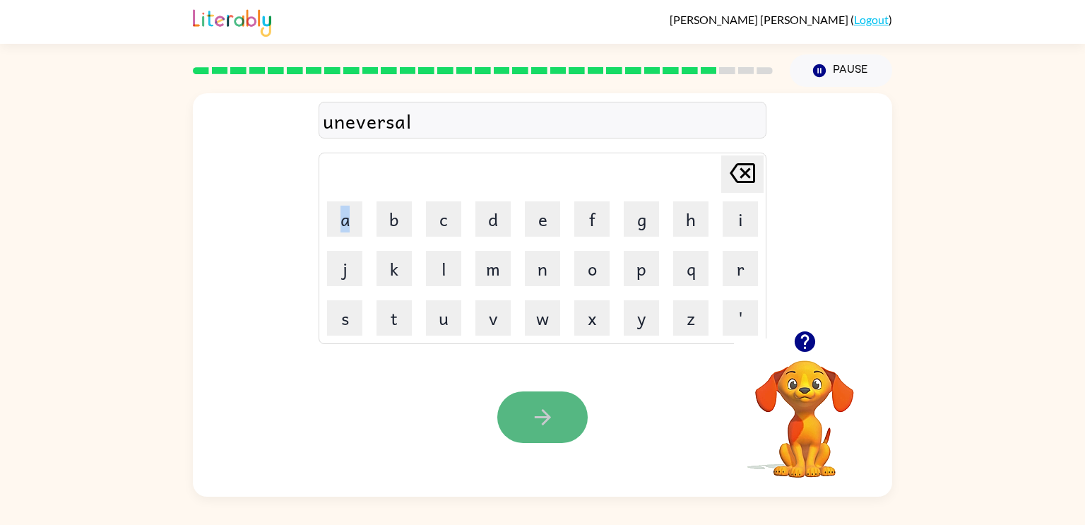
click at [504, 416] on button "button" at bounding box center [542, 417] width 90 height 52
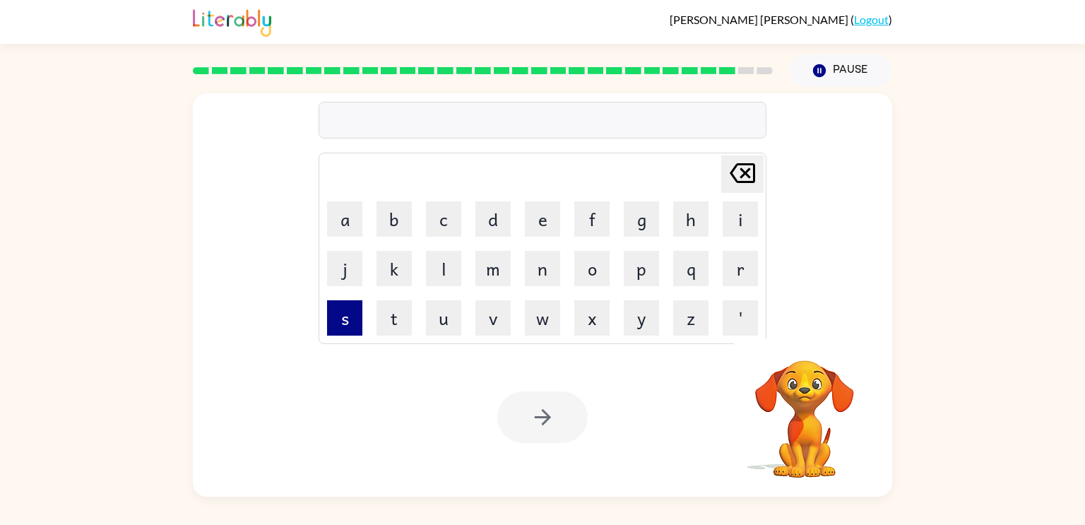
click at [340, 314] on button "s" at bounding box center [344, 317] width 35 height 35
click at [750, 210] on button "i" at bounding box center [740, 218] width 35 height 35
click at [442, 277] on button "l" at bounding box center [443, 268] width 35 height 35
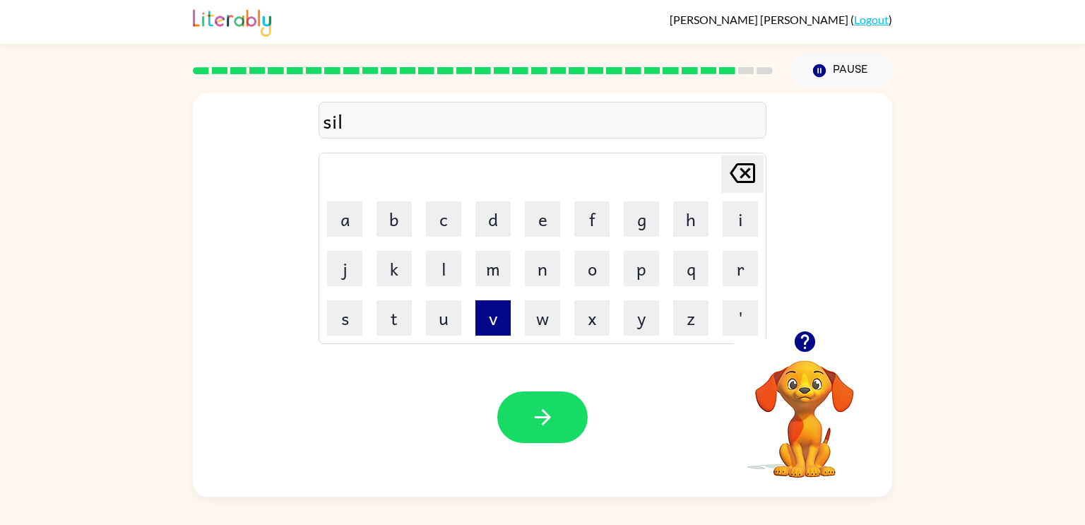
click at [487, 319] on button "v" at bounding box center [492, 317] width 35 height 35
click at [530, 222] on button "e" at bounding box center [542, 218] width 35 height 35
click at [739, 276] on button "r" at bounding box center [740, 268] width 35 height 35
click at [531, 319] on button "w" at bounding box center [542, 317] width 35 height 35
click at [543, 225] on button "e" at bounding box center [542, 218] width 35 height 35
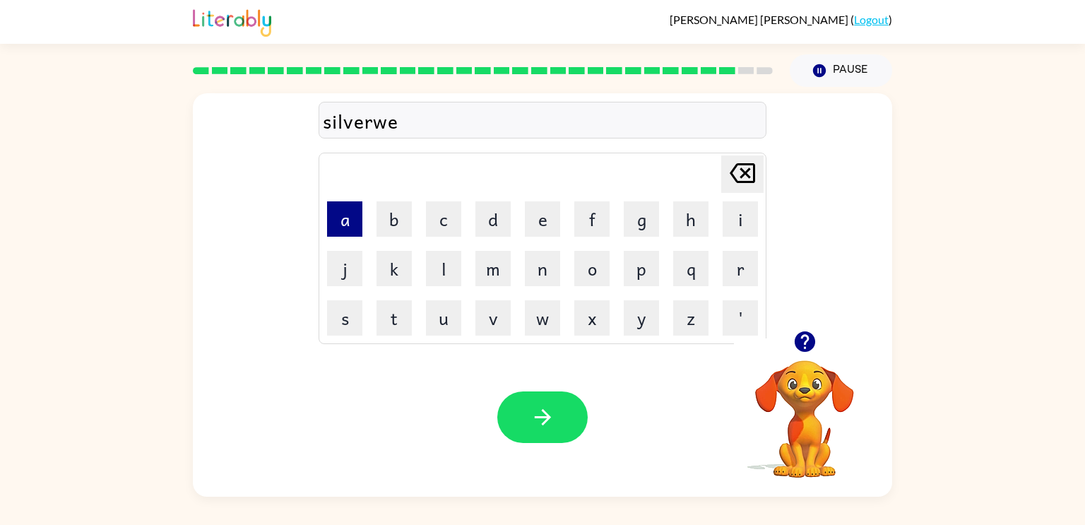
click at [355, 232] on button "a" at bounding box center [344, 218] width 35 height 35
click at [733, 269] on button "r" at bounding box center [740, 268] width 35 height 35
click at [537, 398] on button "button" at bounding box center [542, 417] width 90 height 52
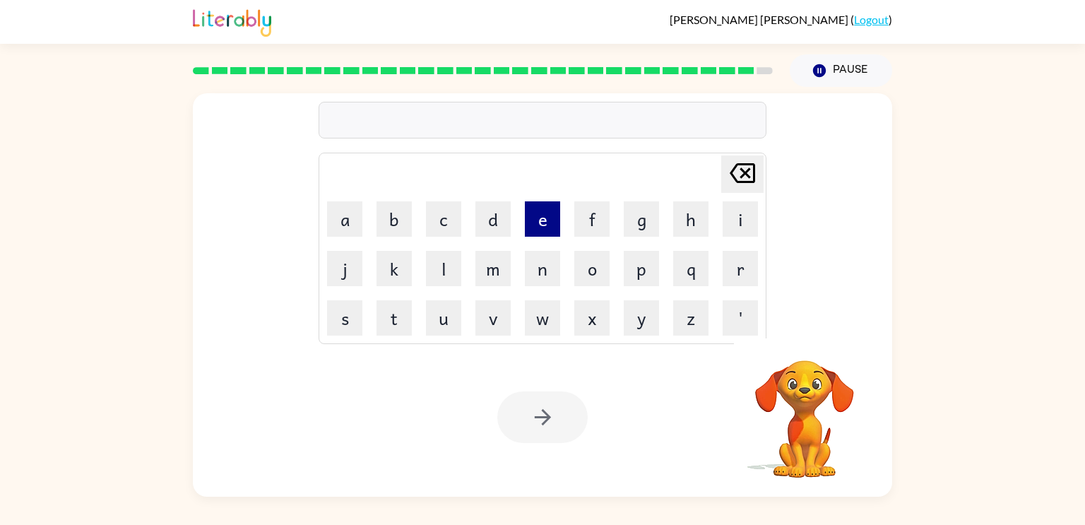
click at [545, 212] on button "e" at bounding box center [542, 218] width 35 height 35
click at [545, 269] on button "n" at bounding box center [542, 268] width 35 height 35
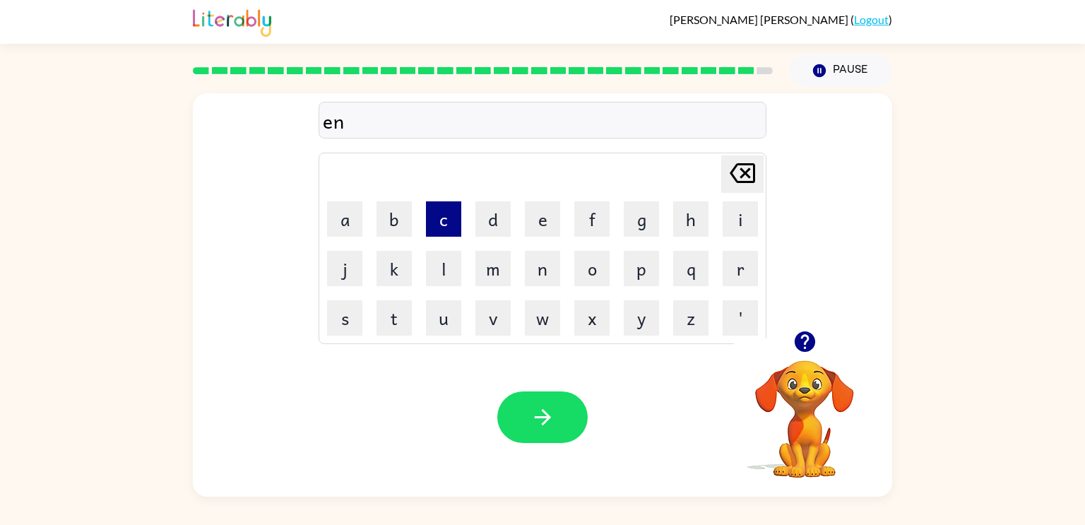
click at [451, 228] on button "c" at bounding box center [443, 218] width 35 height 35
click at [597, 278] on button "o" at bounding box center [591, 268] width 35 height 35
click at [444, 333] on button "u" at bounding box center [443, 317] width 35 height 35
click at [535, 276] on button "n" at bounding box center [542, 268] width 35 height 35
click at [396, 319] on button "t" at bounding box center [394, 317] width 35 height 35
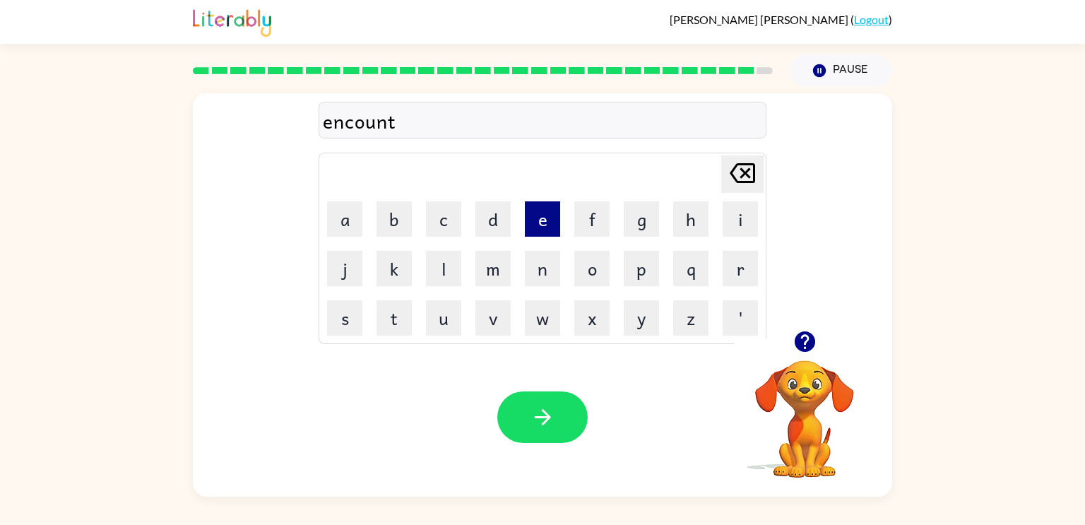
click at [544, 215] on button "e" at bounding box center [542, 218] width 35 height 35
click at [725, 262] on button "r" at bounding box center [740, 268] width 35 height 35
click at [540, 425] on icon "button" at bounding box center [543, 417] width 25 height 25
